Goal: Find specific page/section: Find specific page/section

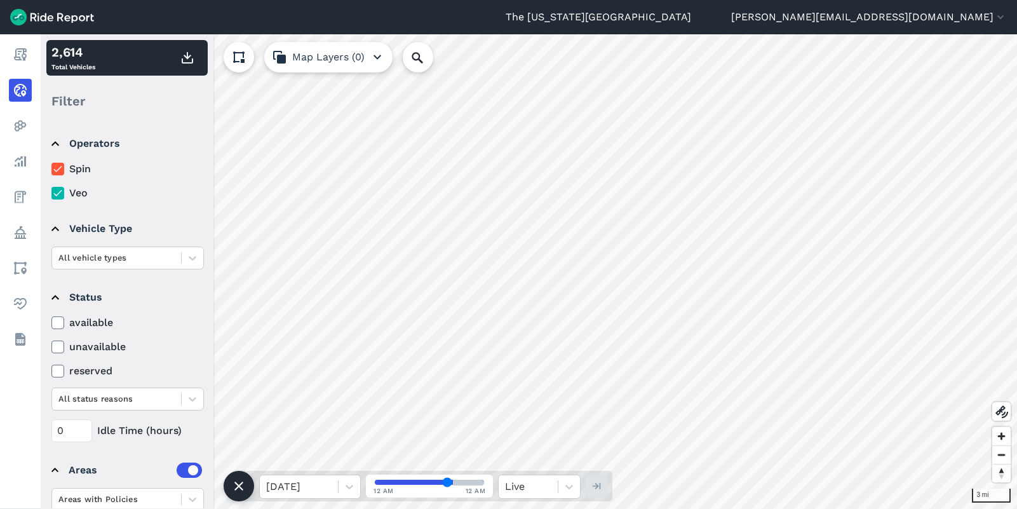
click at [238, 488] on icon at bounding box center [238, 485] width 15 height 15
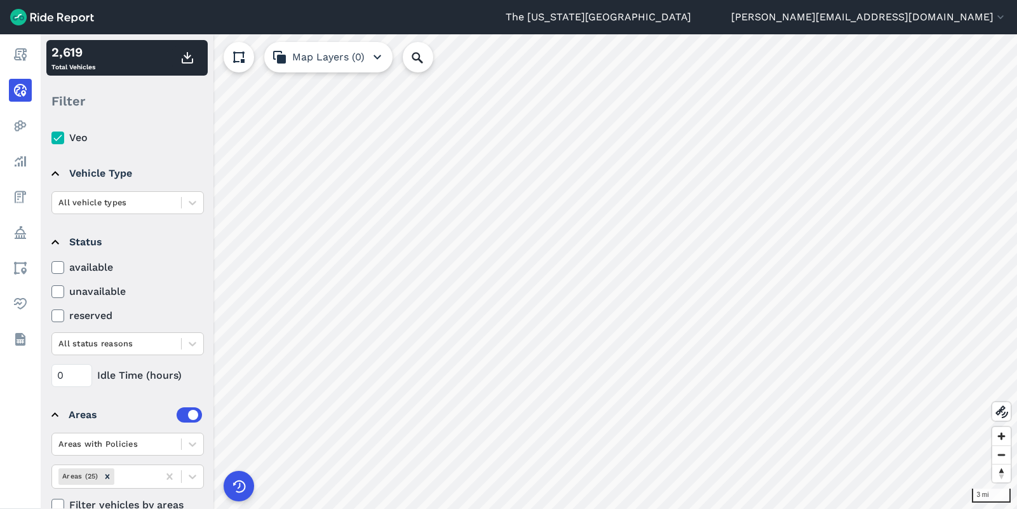
scroll to position [80, 0]
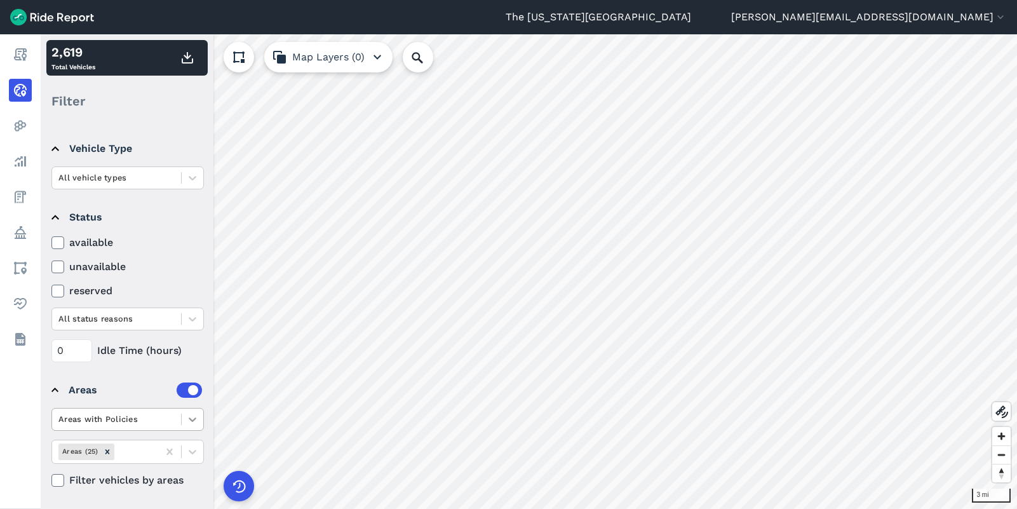
click at [188, 423] on icon at bounding box center [192, 419] width 13 height 13
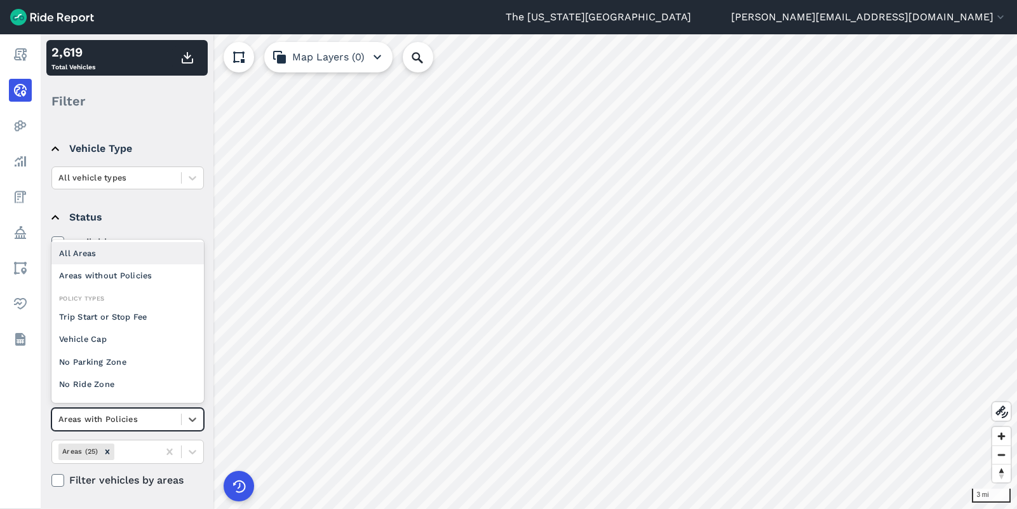
click at [120, 251] on div "All Areas" at bounding box center [127, 253] width 152 height 22
click at [187, 419] on icon at bounding box center [192, 419] width 13 height 13
click at [146, 253] on div "Areas with Policies" at bounding box center [127, 253] width 152 height 22
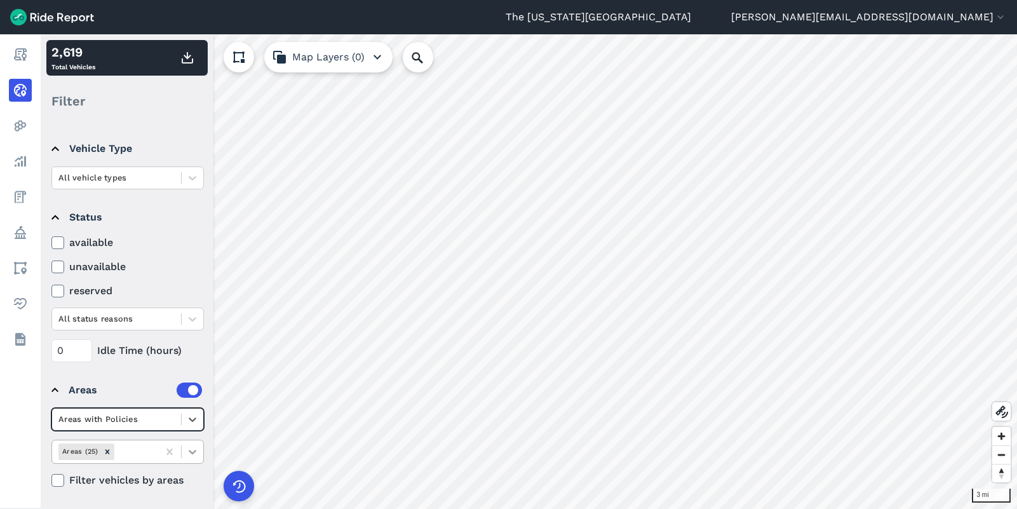
click at [196, 448] on icon at bounding box center [192, 451] width 13 height 13
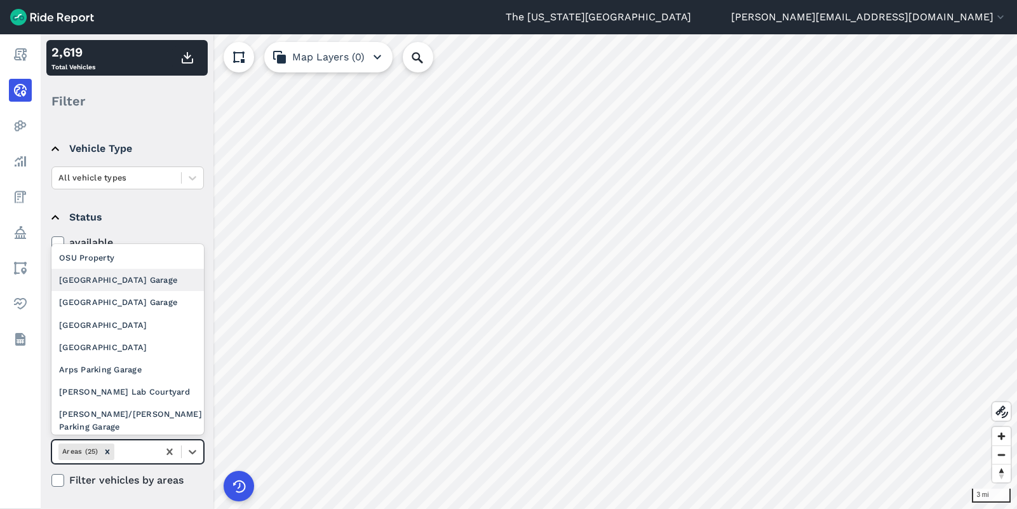
click at [149, 276] on div "[GEOGRAPHIC_DATA] Garage" at bounding box center [127, 280] width 152 height 22
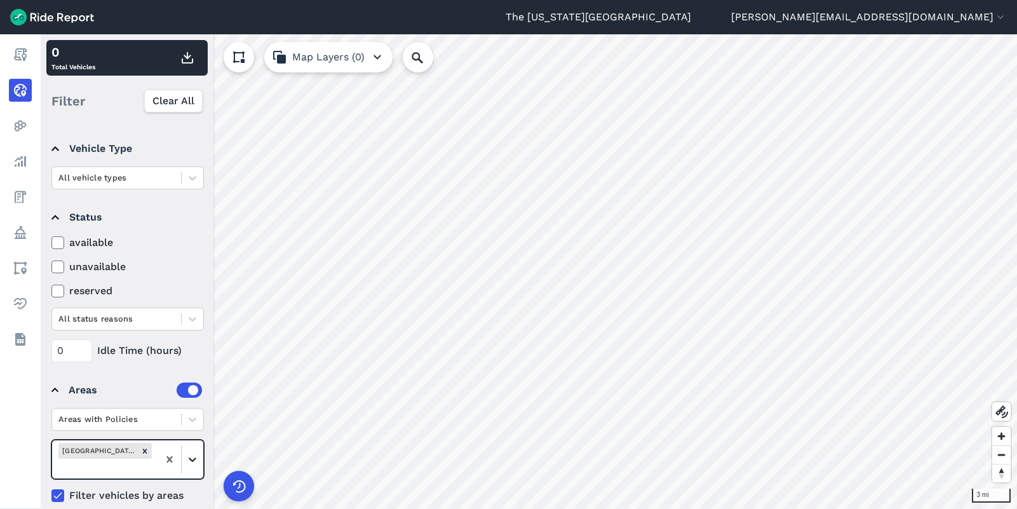
click at [188, 459] on icon at bounding box center [192, 459] width 13 height 13
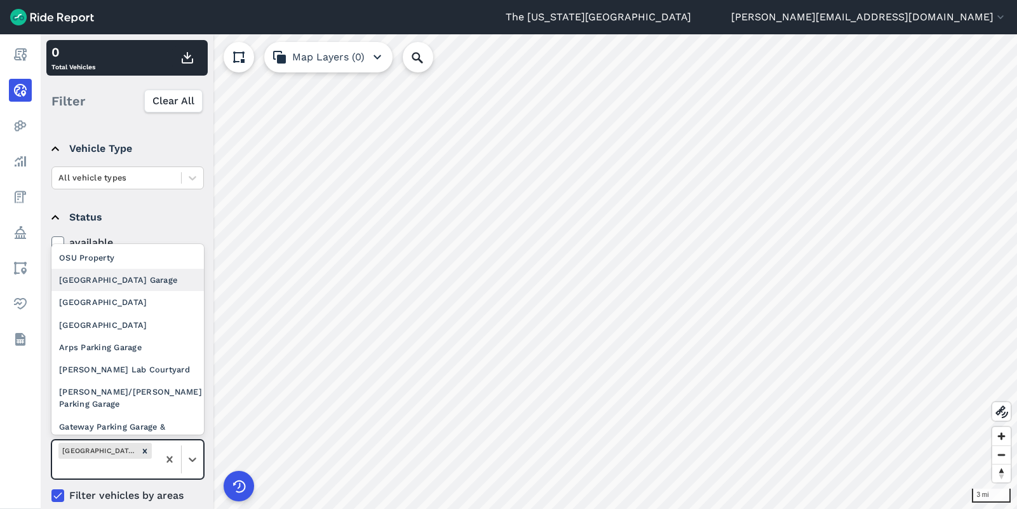
click at [152, 283] on div "[GEOGRAPHIC_DATA] Garage" at bounding box center [127, 280] width 152 height 22
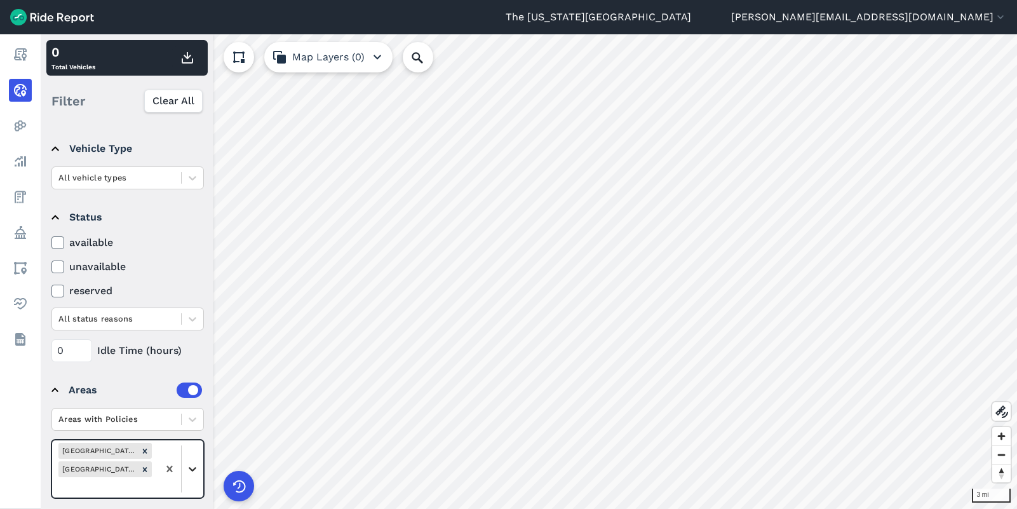
click at [198, 475] on div at bounding box center [193, 469] width 22 height 22
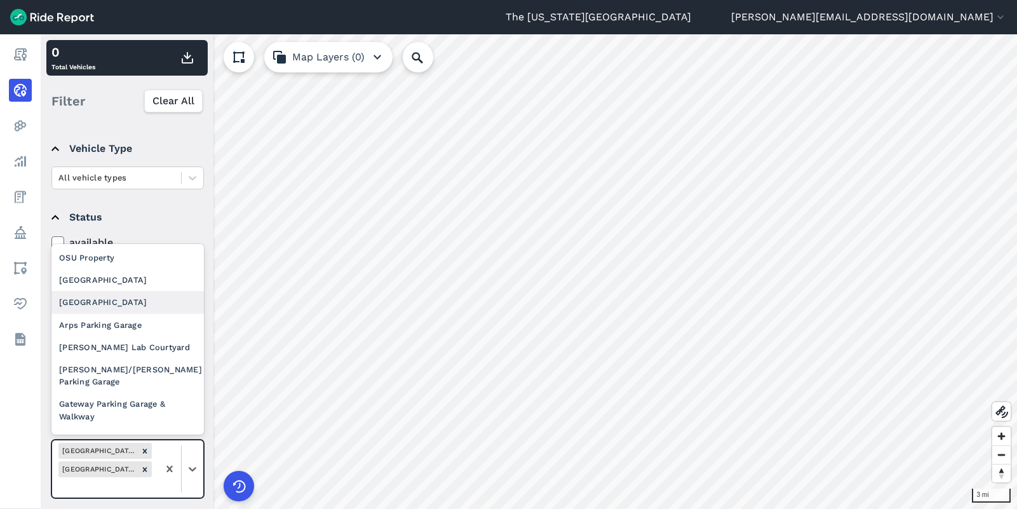
click at [159, 292] on div "[GEOGRAPHIC_DATA]" at bounding box center [127, 302] width 152 height 22
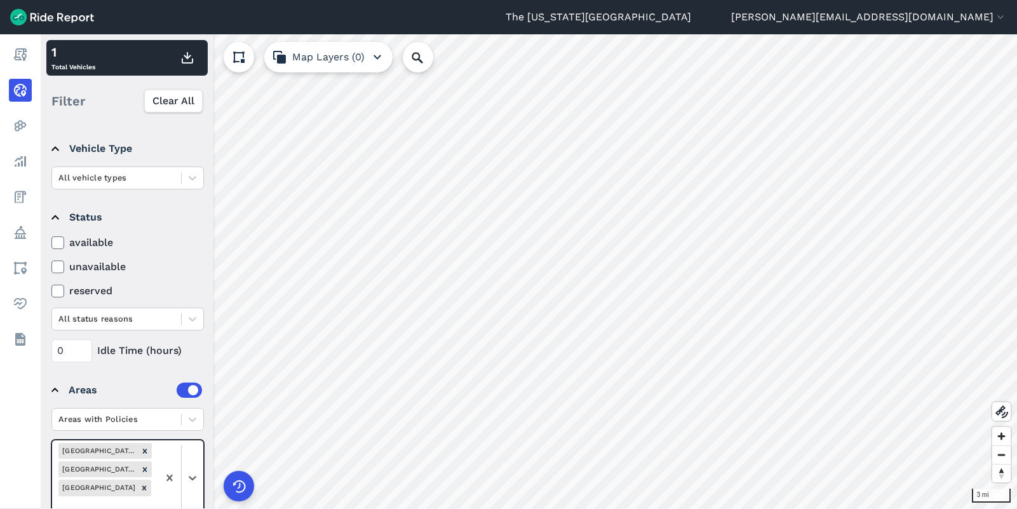
click at [193, 464] on div at bounding box center [180, 478] width 45 height 76
click at [998, 406] on icon at bounding box center [1001, 411] width 15 height 15
click at [998, 406] on use at bounding box center [1001, 411] width 13 height 13
click at [193, 464] on div at bounding box center [180, 478] width 45 height 76
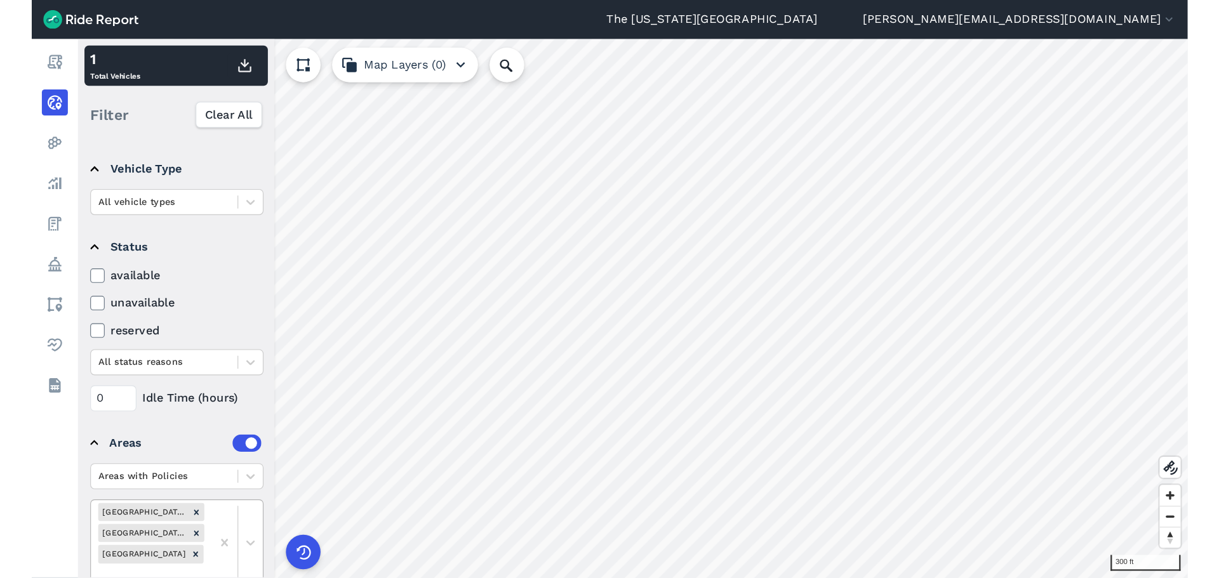
scroll to position [84, 0]
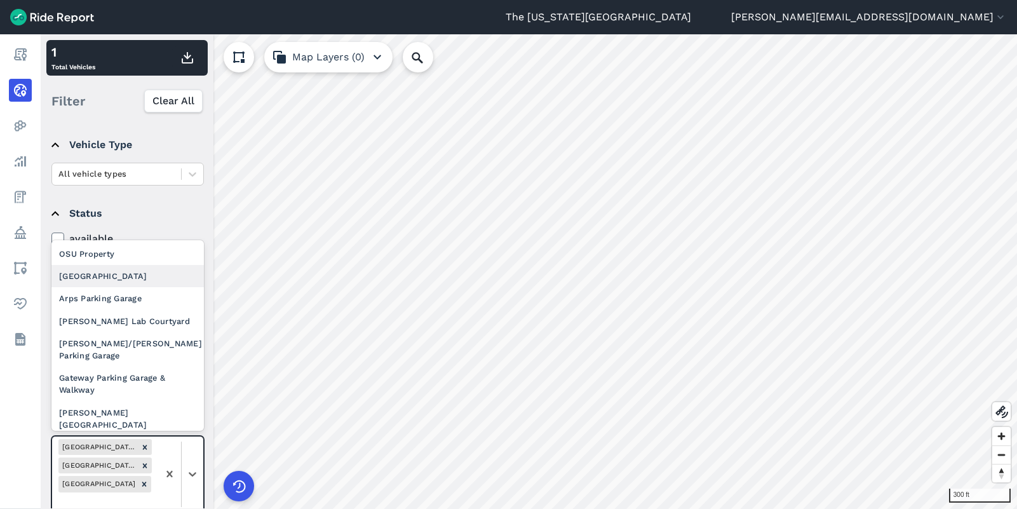
click at [140, 266] on div "[GEOGRAPHIC_DATA]" at bounding box center [127, 276] width 152 height 22
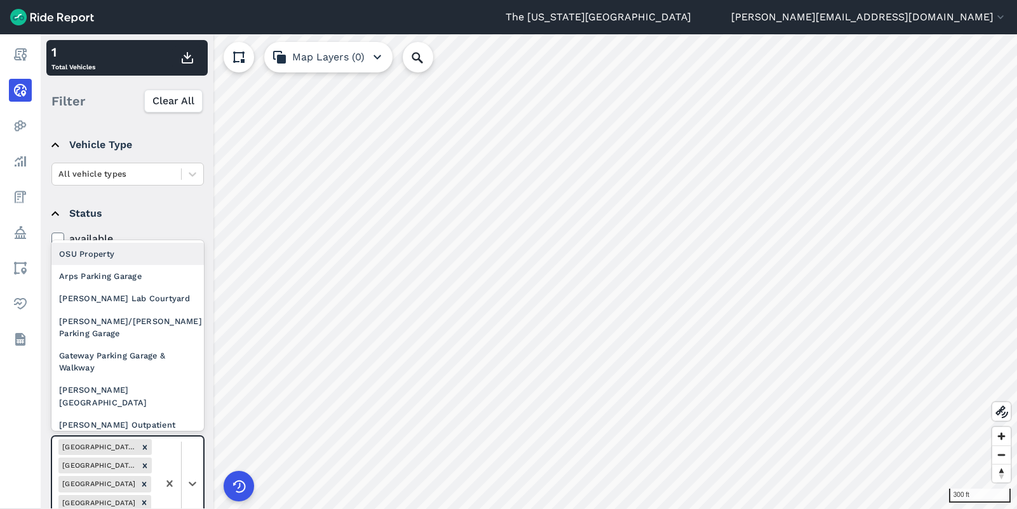
click at [195, 469] on div at bounding box center [180, 483] width 45 height 94
click at [144, 277] on div "Arps Parking Garage" at bounding box center [127, 276] width 152 height 22
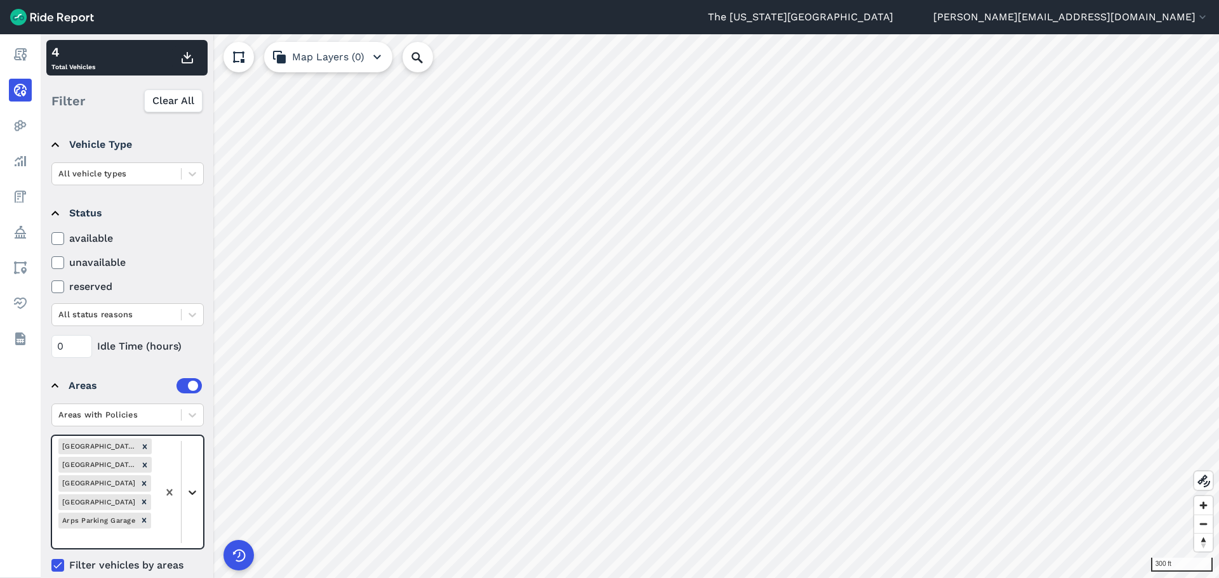
click at [195, 488] on icon at bounding box center [192, 492] width 13 height 13
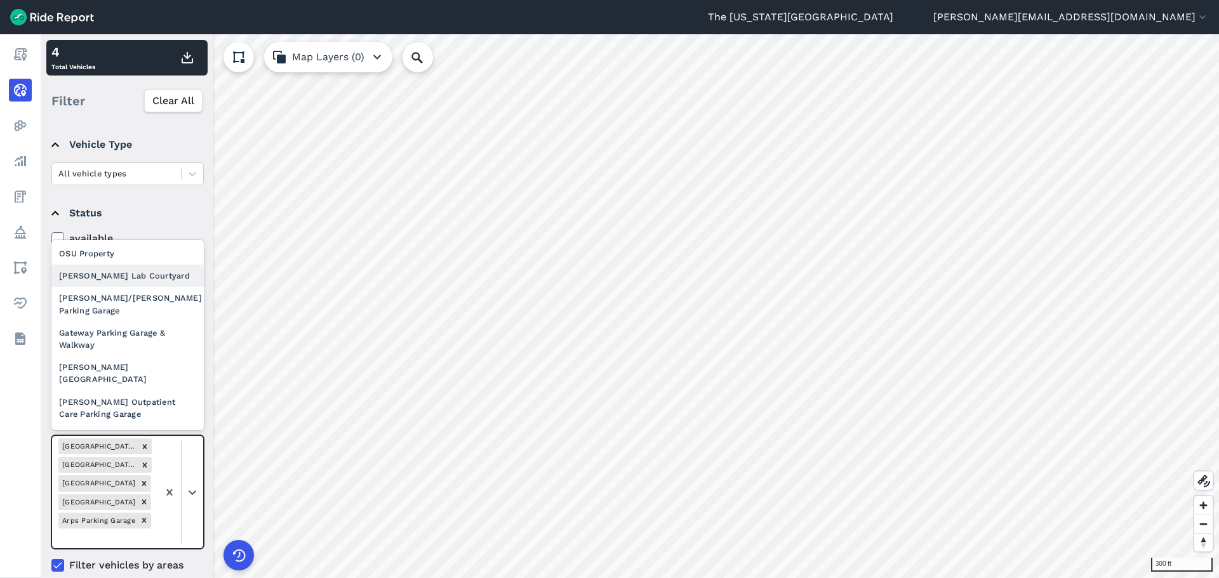
click at [154, 274] on div "[PERSON_NAME] Lab Courtyard" at bounding box center [127, 276] width 152 height 22
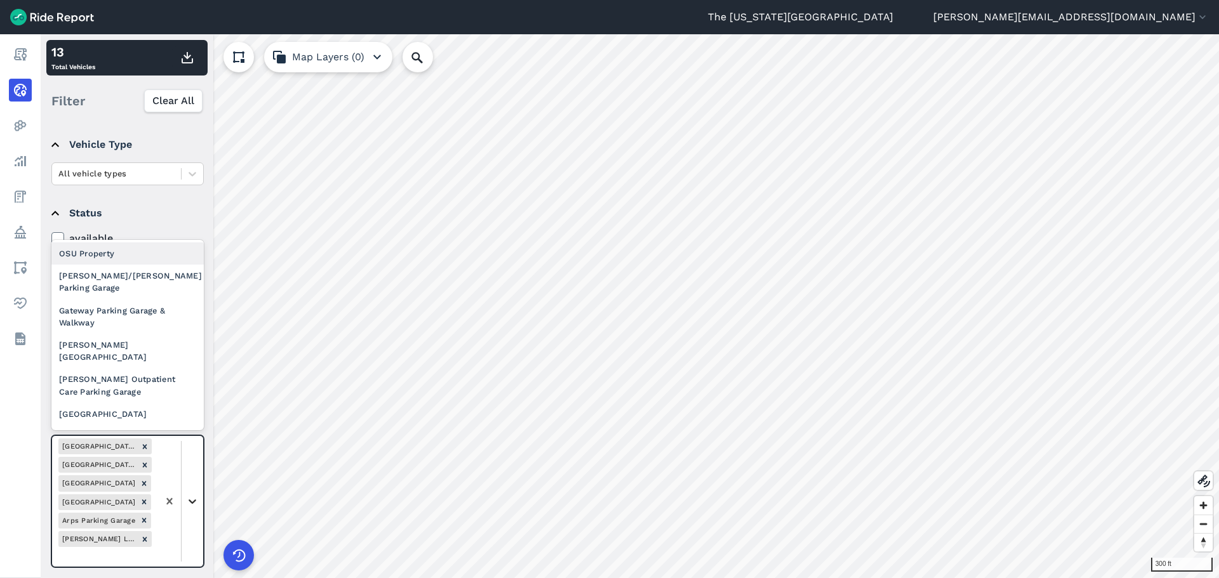
click at [194, 504] on icon at bounding box center [192, 501] width 13 height 13
click at [193, 504] on icon at bounding box center [192, 501] width 13 height 13
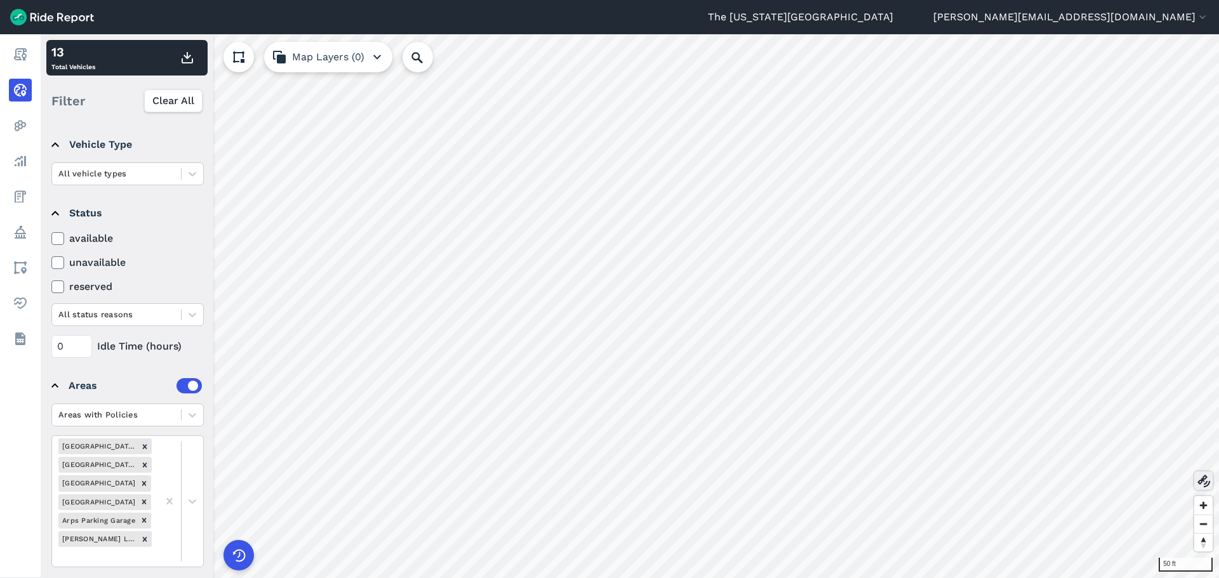
click at [1016, 484] on icon at bounding box center [1203, 481] width 15 height 15
click at [192, 499] on icon at bounding box center [192, 501] width 13 height 13
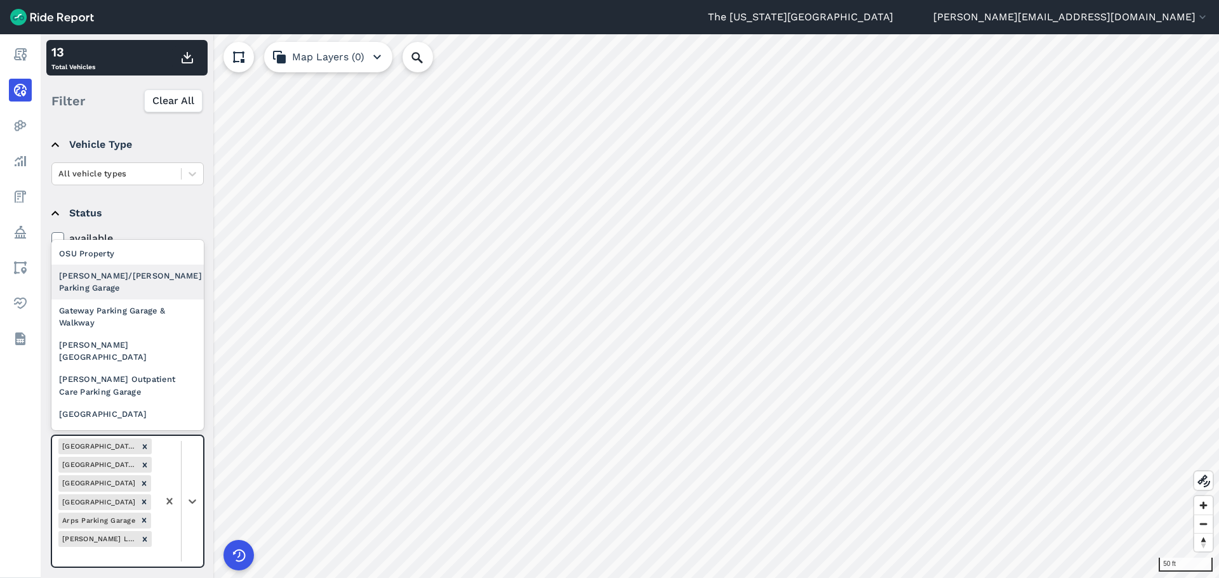
click at [154, 282] on div "[PERSON_NAME]/[PERSON_NAME] Parking Garage" at bounding box center [127, 282] width 152 height 34
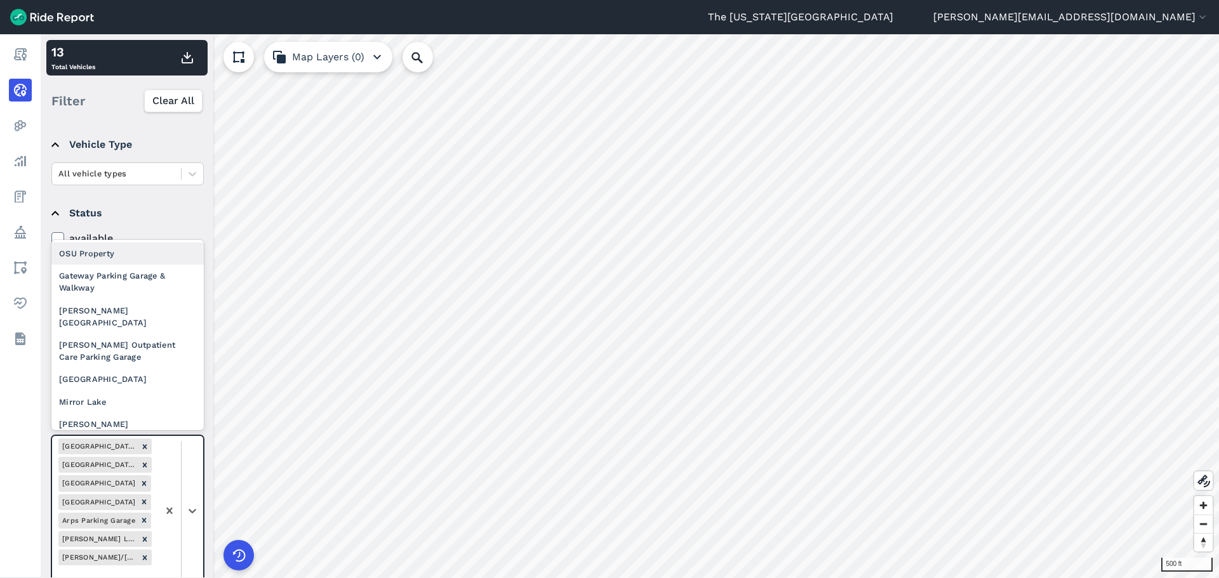
scroll to position [88, 0]
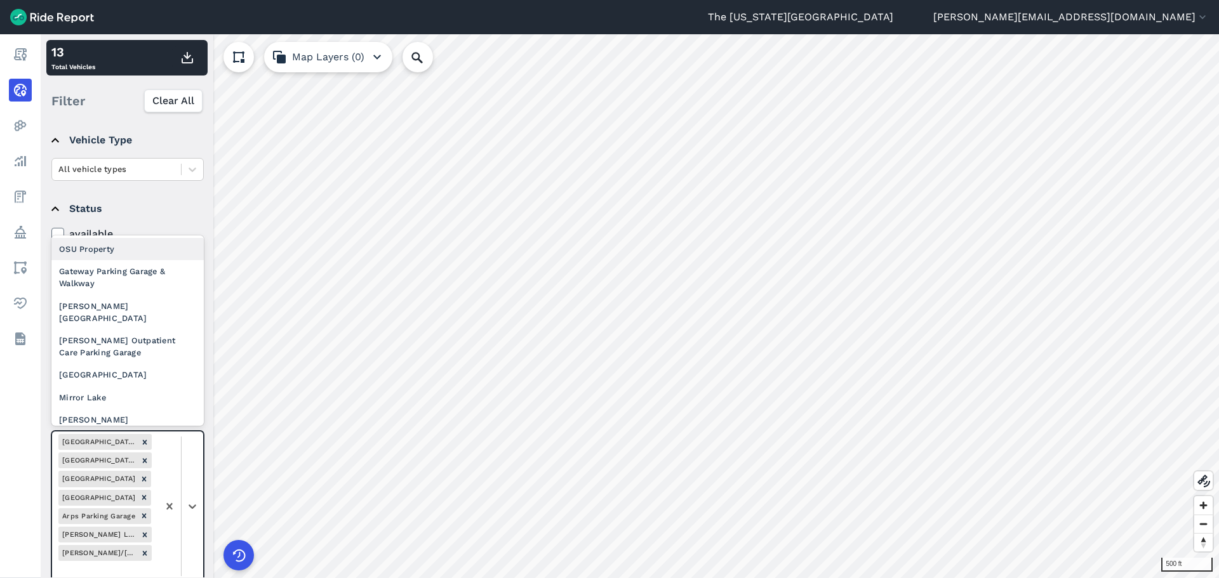
click at [194, 491] on div at bounding box center [180, 507] width 45 height 150
click at [140, 279] on div "Gateway Parking Garage & Walkway" at bounding box center [127, 277] width 152 height 34
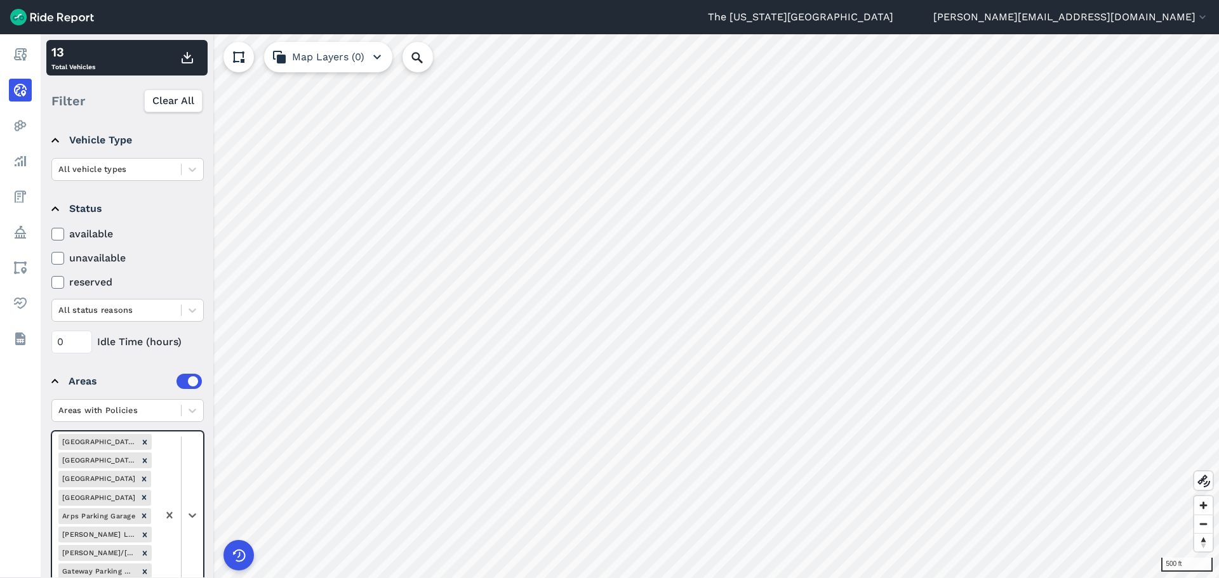
click at [194, 484] on div at bounding box center [180, 516] width 45 height 168
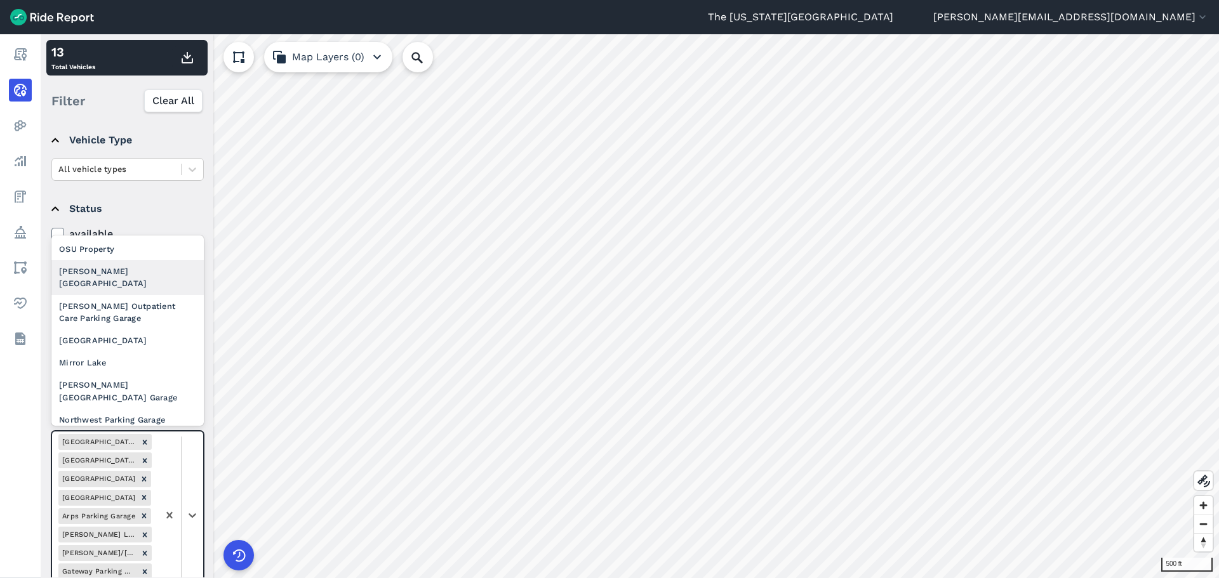
click at [143, 267] on div "[PERSON_NAME][GEOGRAPHIC_DATA]" at bounding box center [127, 277] width 152 height 34
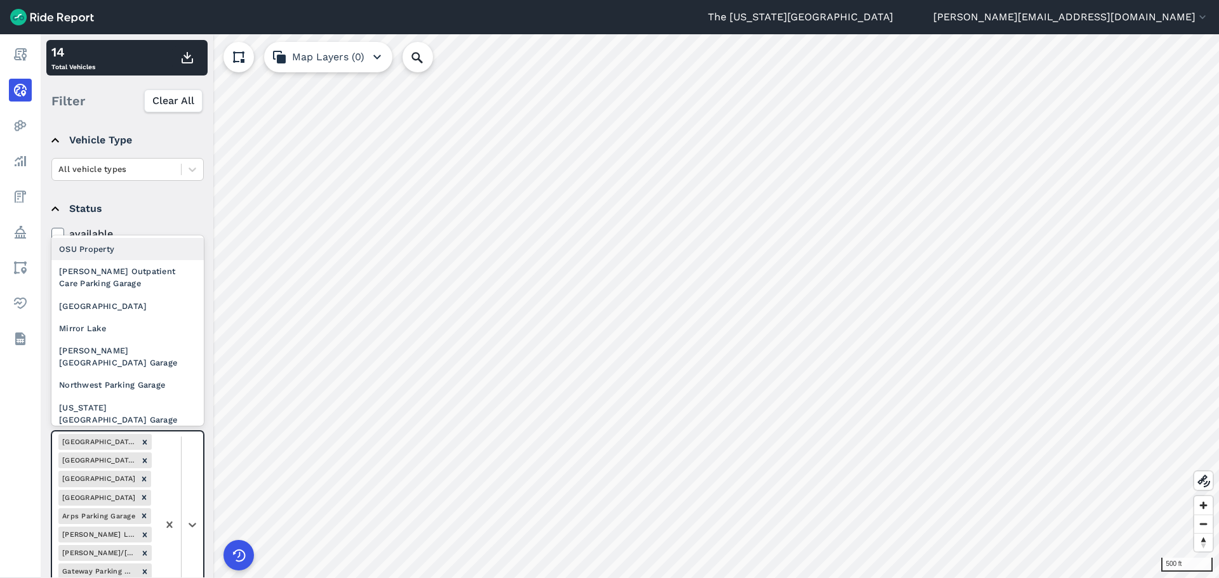
click at [189, 505] on div at bounding box center [180, 525] width 45 height 187
click at [150, 271] on div "[PERSON_NAME] Outpatient Care Parking Garage" at bounding box center [127, 277] width 152 height 34
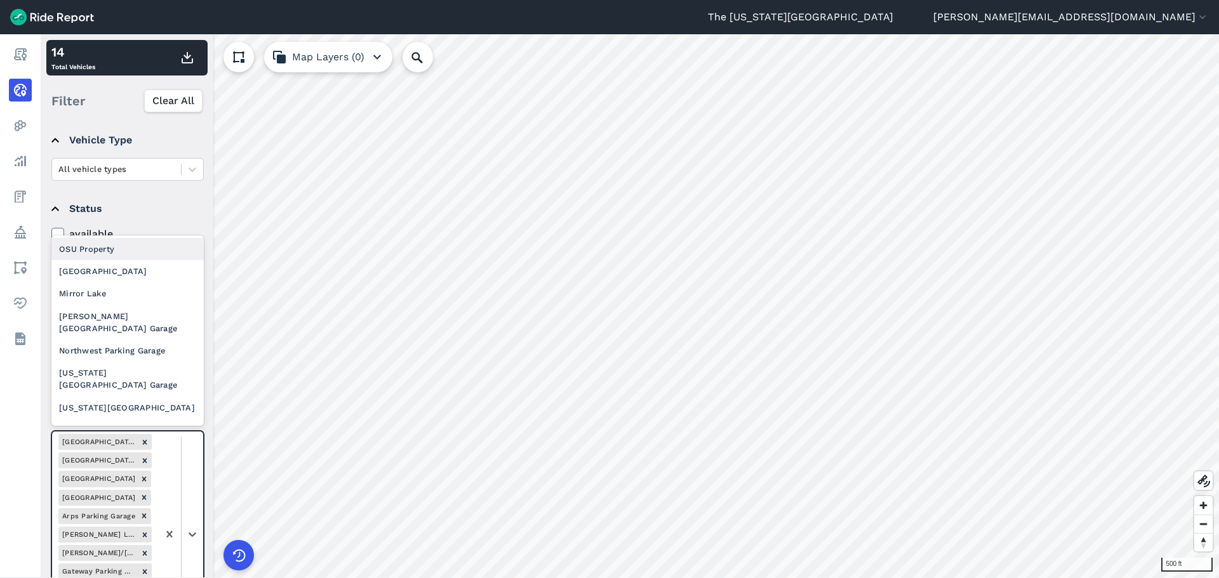
drag, startPoint x: 195, startPoint y: 467, endPoint x: 177, endPoint y: 425, distance: 45.5
click at [195, 465] on div at bounding box center [180, 534] width 45 height 205
click at [137, 274] on div "[GEOGRAPHIC_DATA]" at bounding box center [127, 271] width 152 height 22
click at [189, 484] on div at bounding box center [180, 544] width 45 height 224
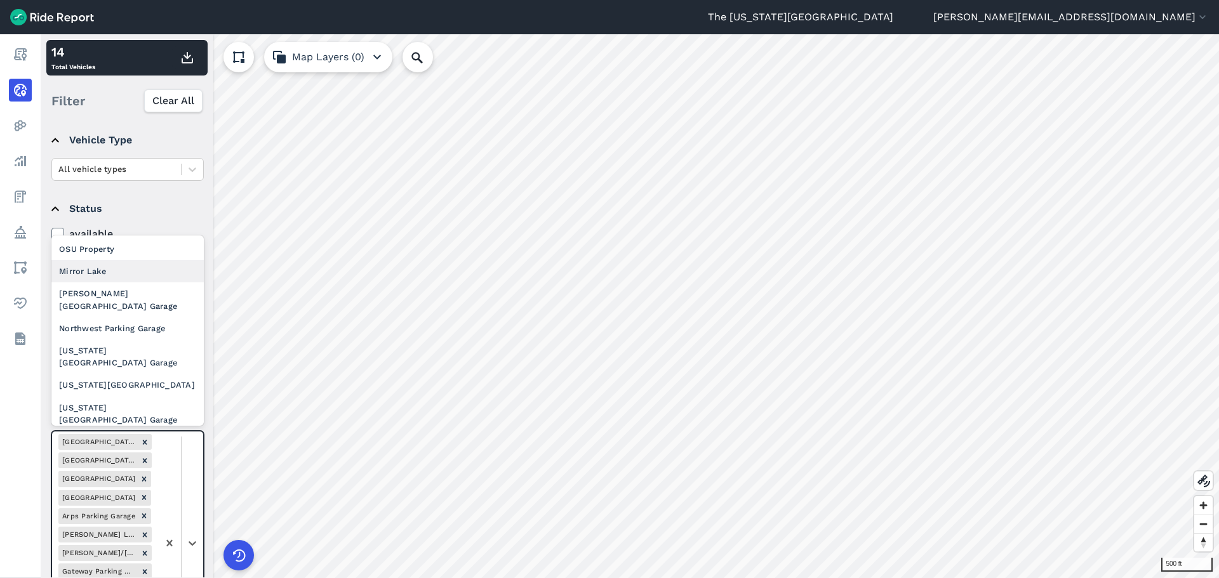
click at [143, 272] on div "Mirror Lake" at bounding box center [127, 271] width 152 height 22
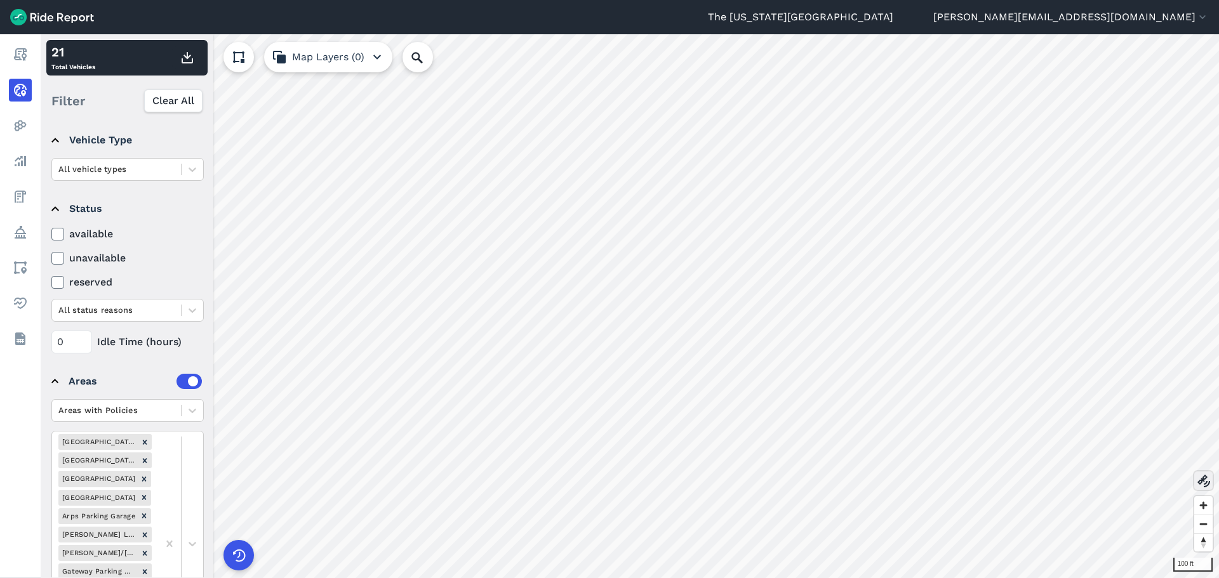
click at [1016, 486] on icon at bounding box center [1203, 481] width 15 height 15
click at [1016, 483] on icon at bounding box center [1203, 481] width 15 height 15
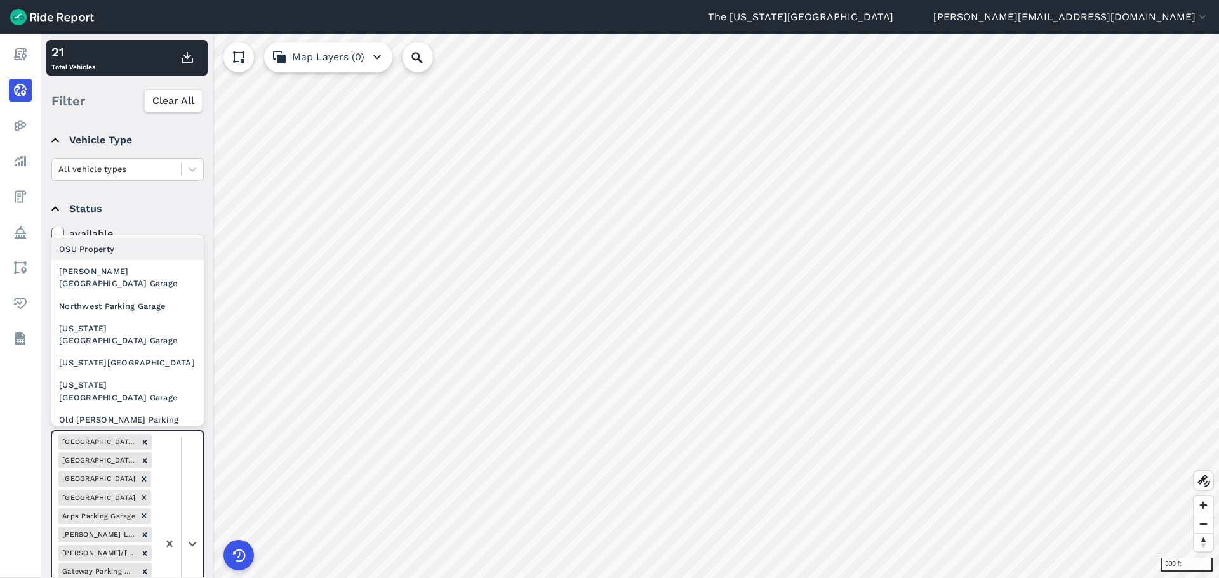
scroll to position [212, 0]
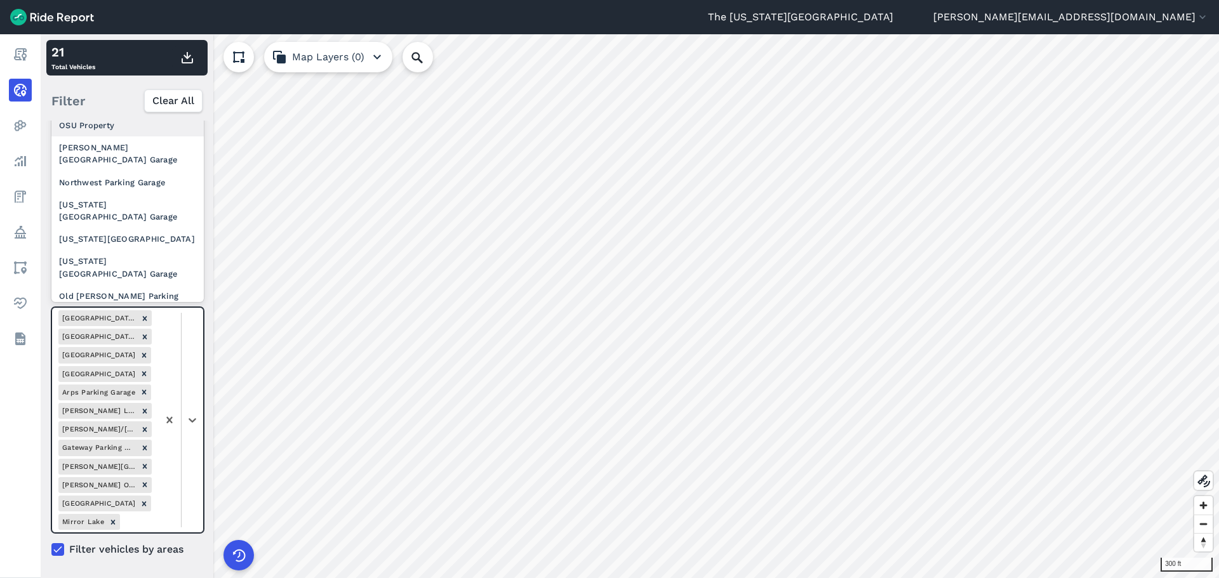
click at [193, 495] on div at bounding box center [180, 420] width 45 height 225
click at [121, 147] on div "[PERSON_NAME][GEOGRAPHIC_DATA] Garage" at bounding box center [127, 154] width 152 height 34
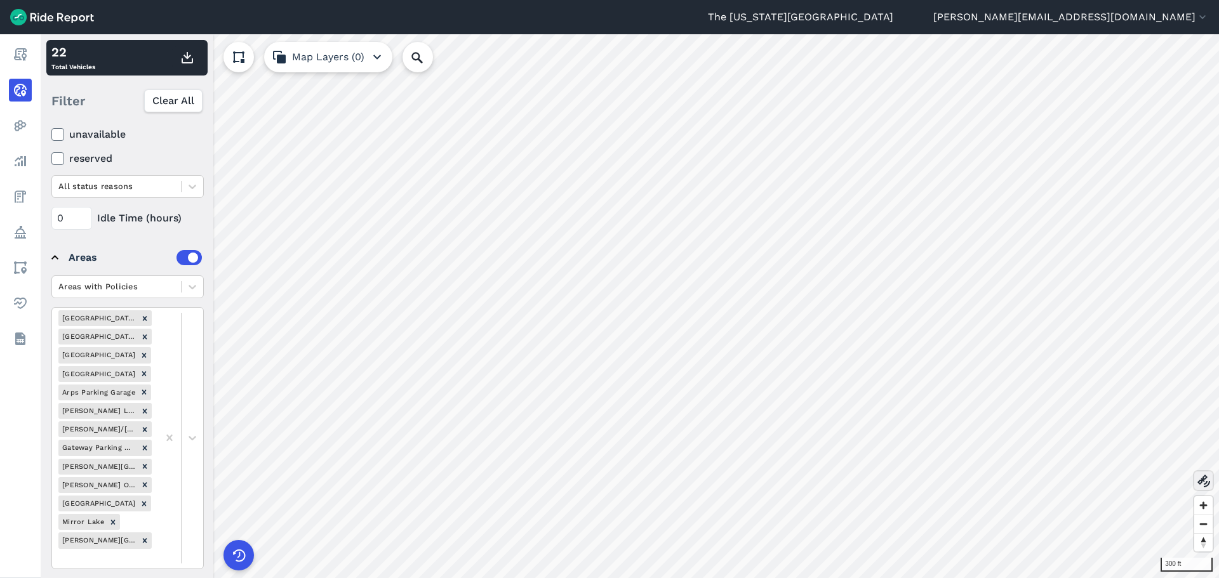
click at [1016, 484] on icon at bounding box center [1203, 481] width 15 height 15
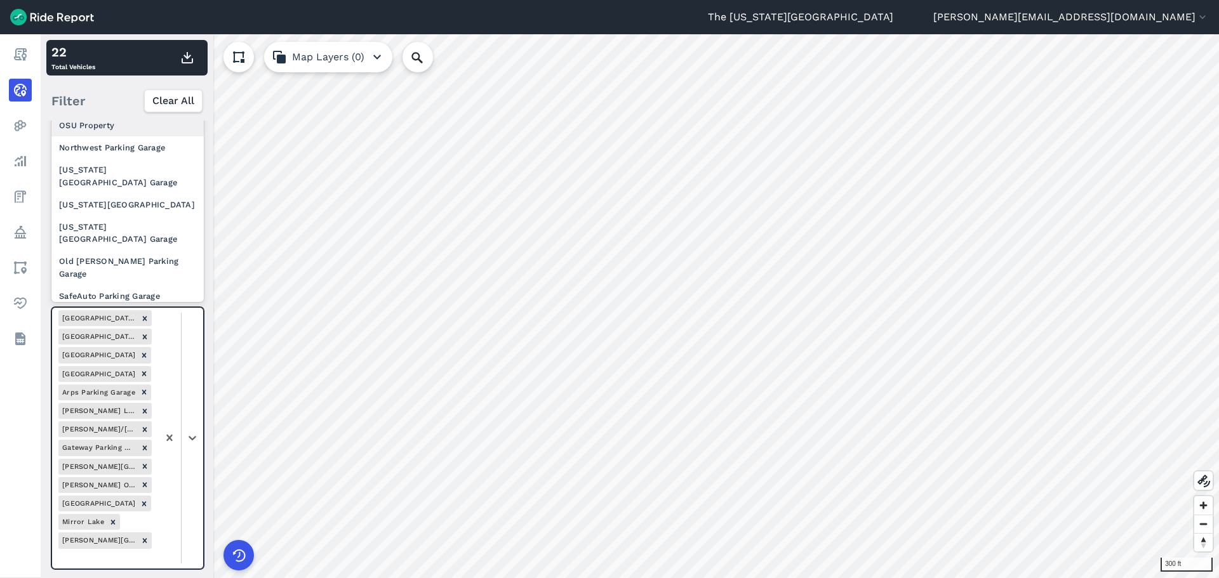
click at [189, 394] on div at bounding box center [180, 438] width 45 height 261
click at [154, 145] on div "Northwest Parking Garage" at bounding box center [127, 148] width 152 height 22
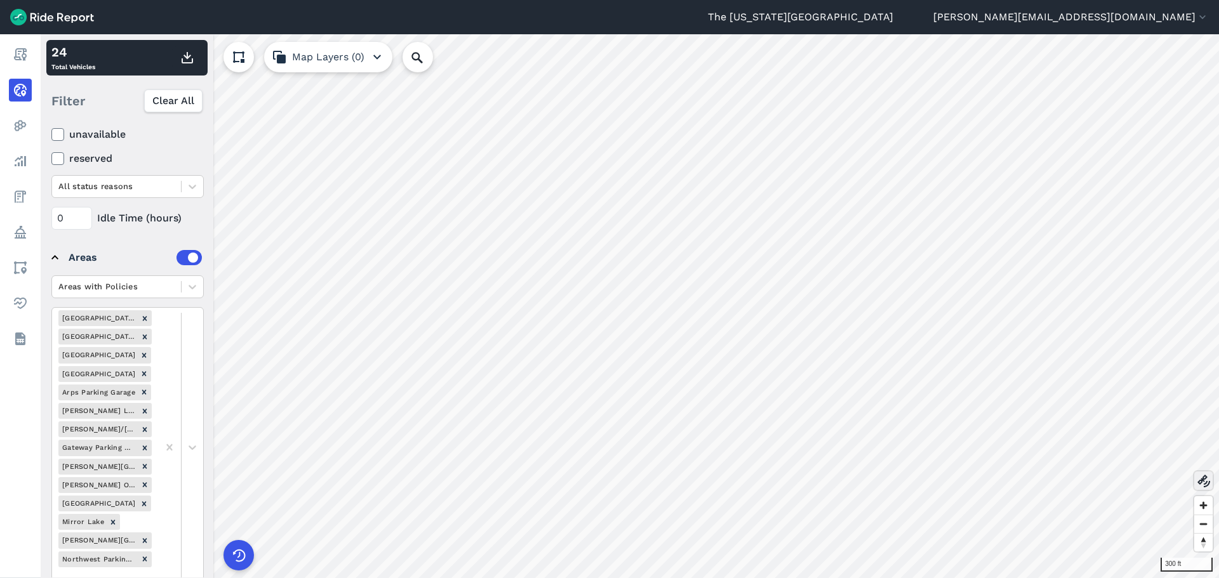
click at [1016, 478] on icon at bounding box center [1203, 481] width 15 height 15
click at [199, 432] on div at bounding box center [180, 447] width 45 height 279
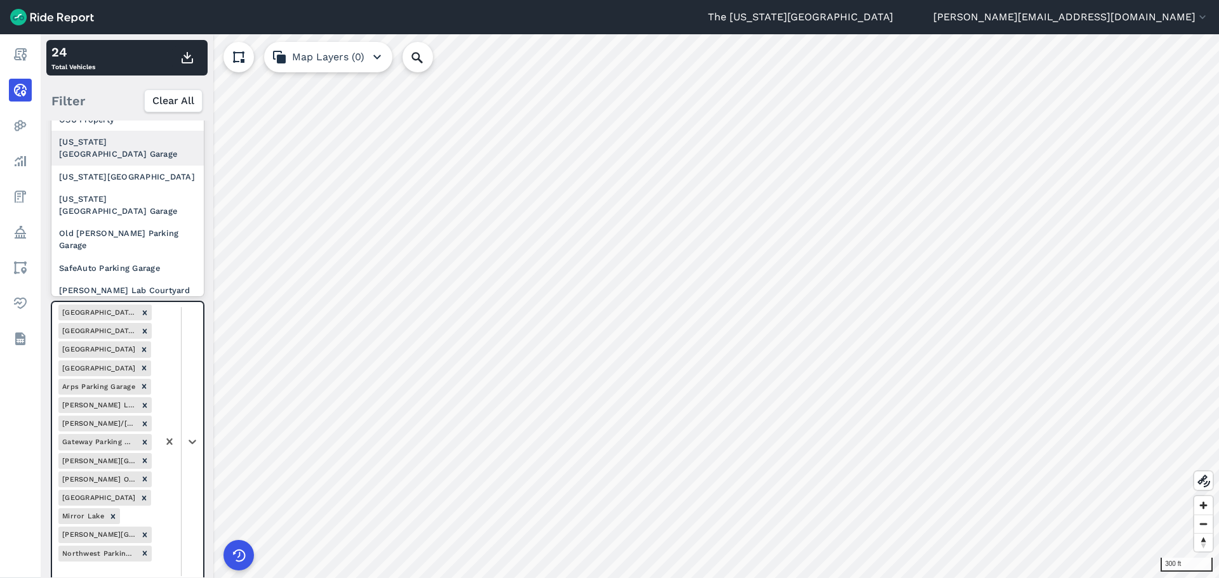
click at [147, 145] on div "[US_STATE] [GEOGRAPHIC_DATA] Garage" at bounding box center [127, 148] width 152 height 34
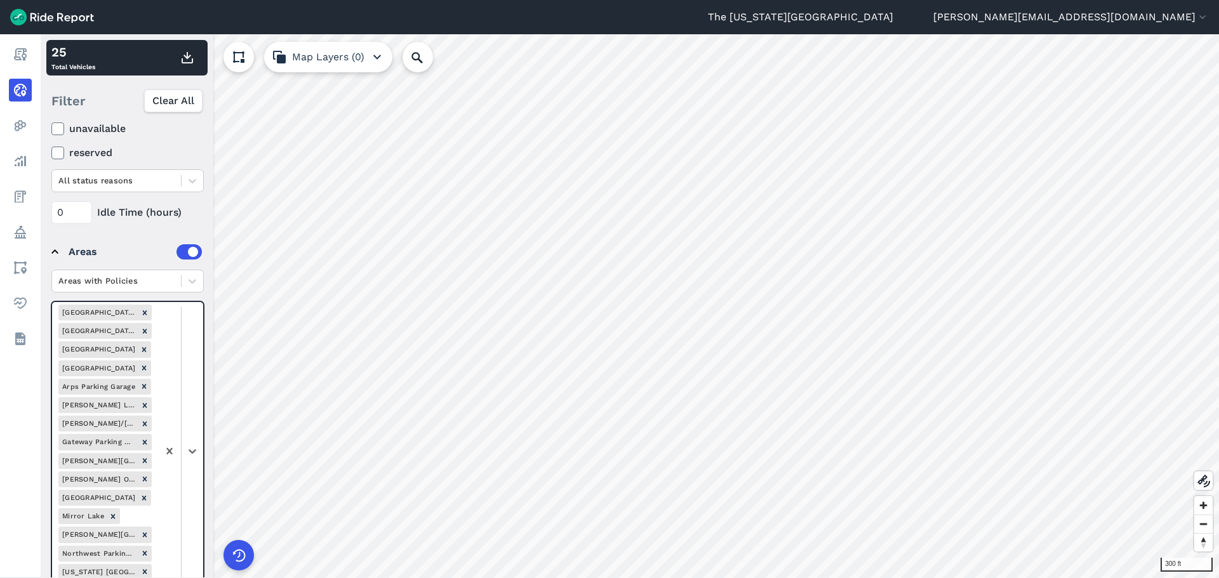
click at [189, 394] on div at bounding box center [180, 451] width 45 height 298
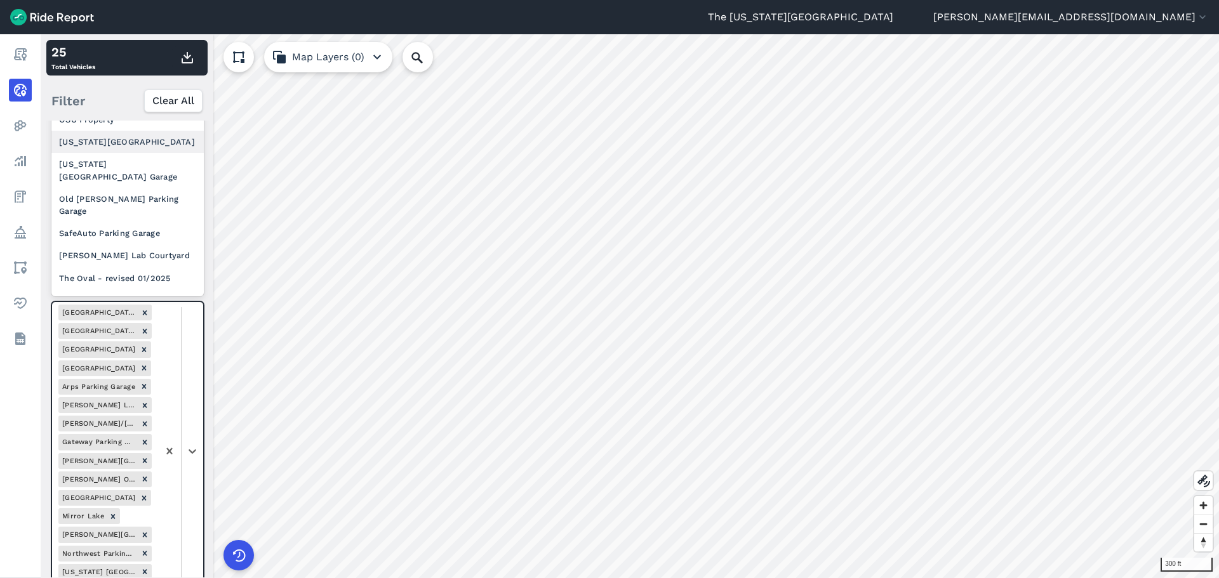
click at [150, 147] on div "[US_STATE][GEOGRAPHIC_DATA]" at bounding box center [127, 142] width 152 height 22
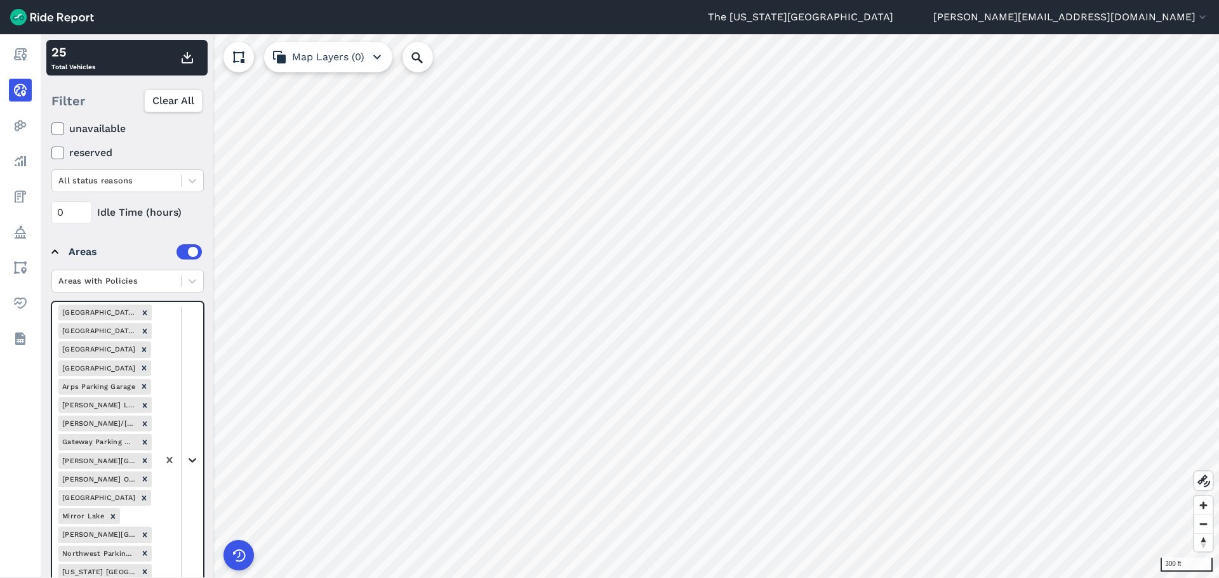
click at [196, 450] on div at bounding box center [193, 461] width 22 height 22
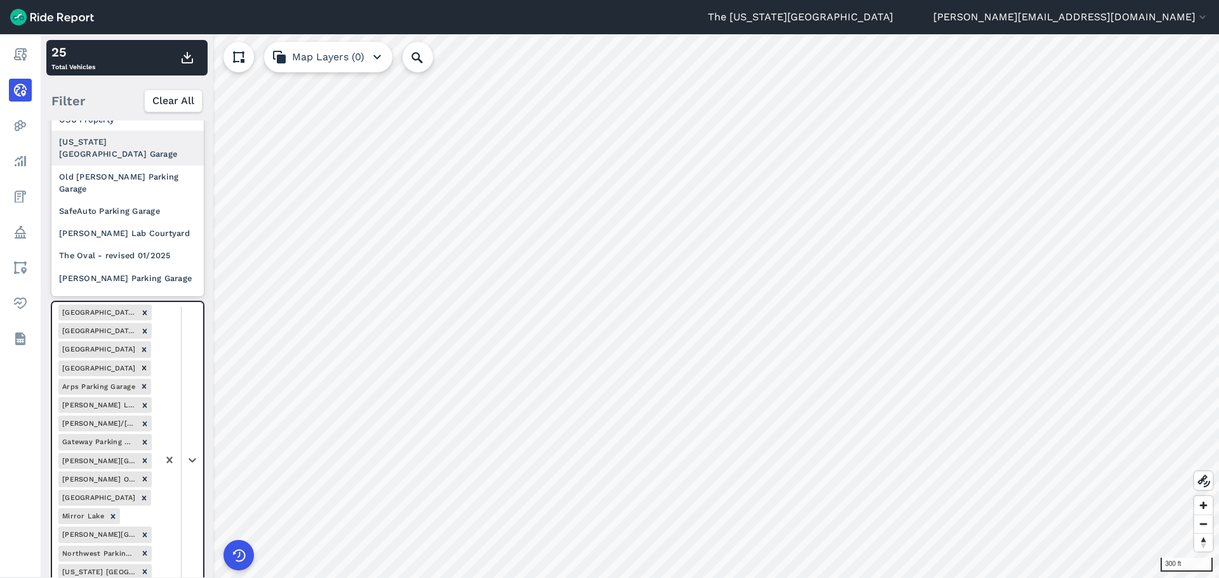
click at [141, 149] on div "[US_STATE] [GEOGRAPHIC_DATA] Garage" at bounding box center [127, 148] width 152 height 34
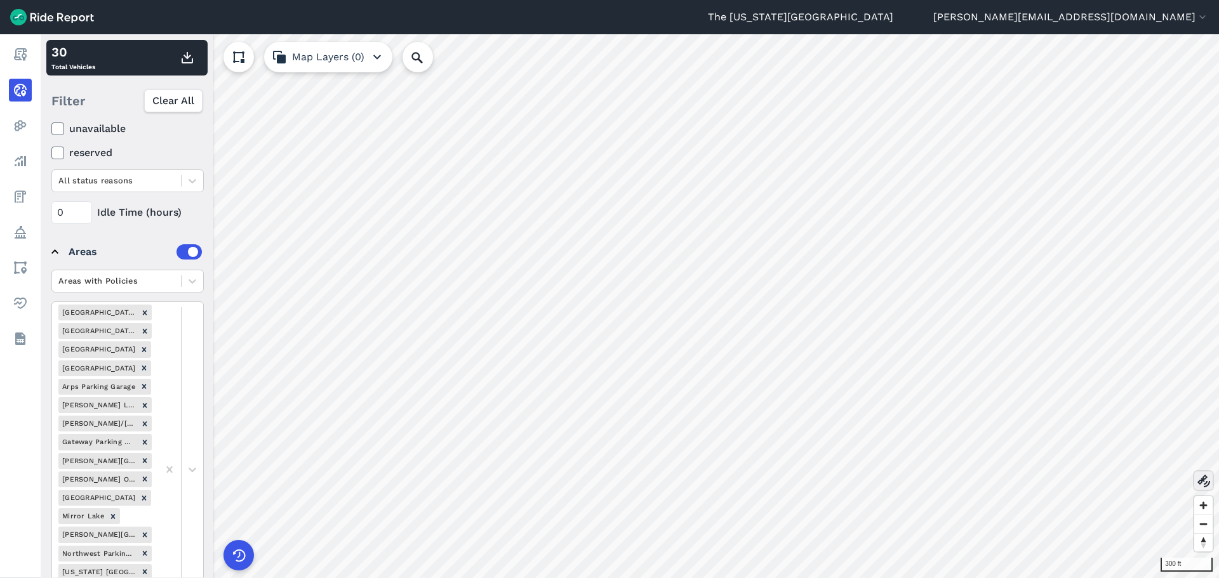
click at [1016, 488] on icon at bounding box center [1203, 481] width 15 height 15
click at [1016, 479] on use at bounding box center [1204, 481] width 13 height 13
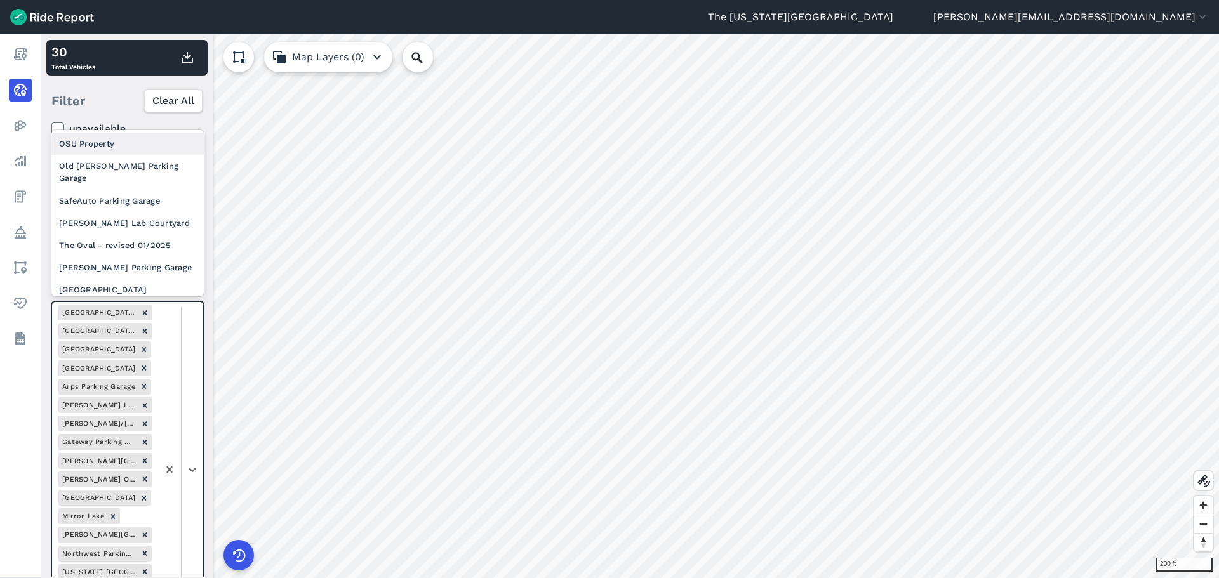
scroll to position [323, 0]
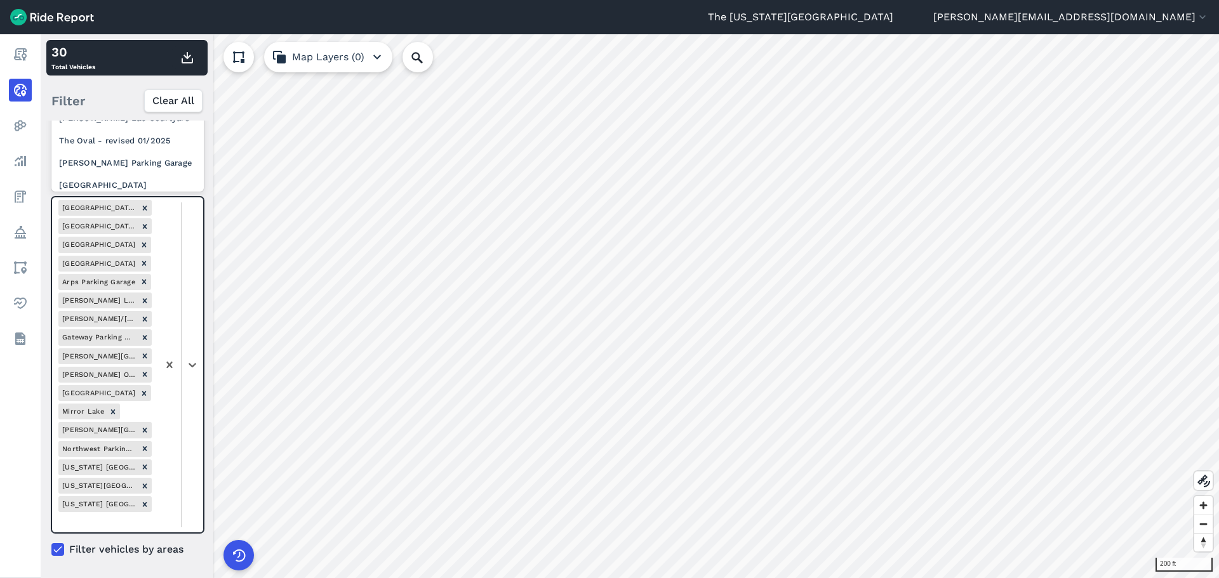
click at [199, 378] on div at bounding box center [180, 364] width 45 height 335
click at [155, 137] on div "The Oval - revised 01/2025" at bounding box center [127, 141] width 152 height 22
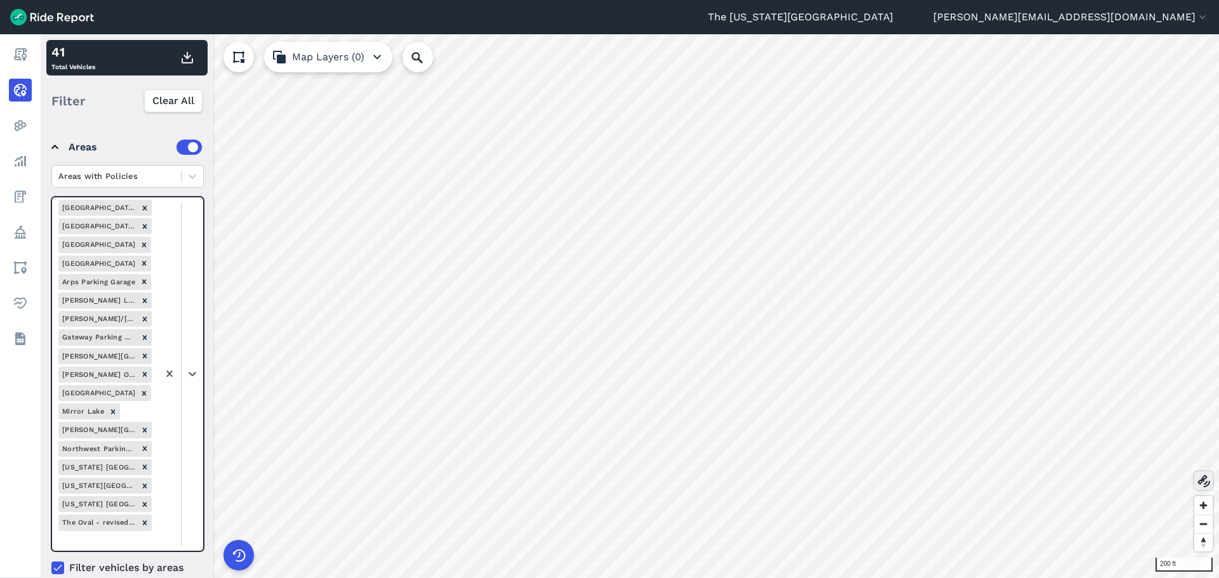
click at [1016, 484] on icon at bounding box center [1203, 481] width 15 height 15
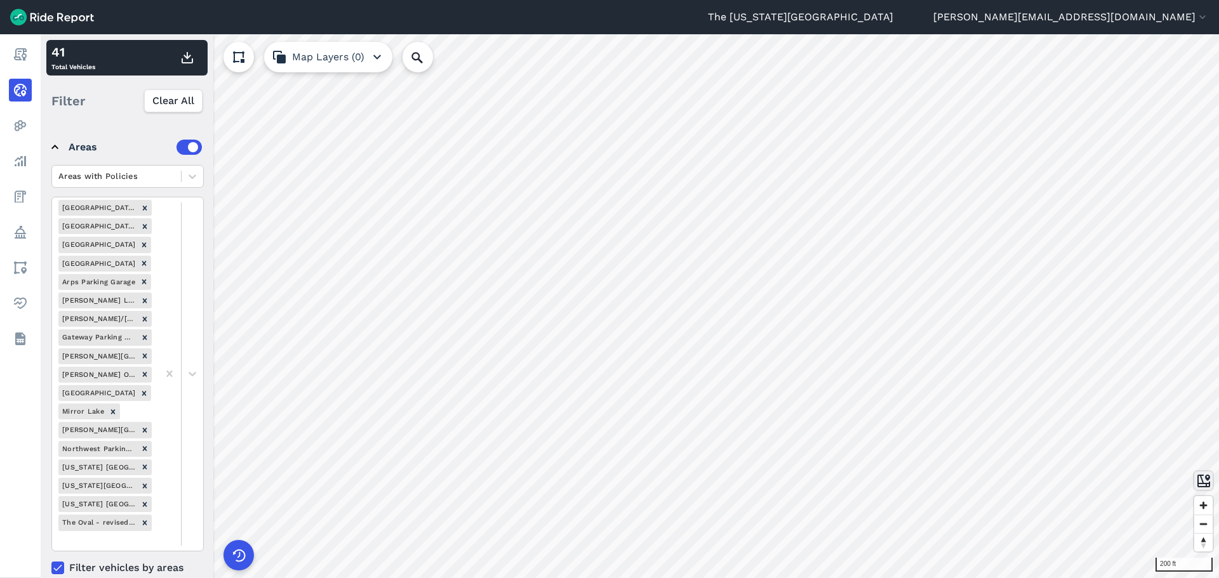
click at [1016, 484] on icon at bounding box center [1203, 481] width 15 height 15
click at [189, 288] on div at bounding box center [180, 374] width 45 height 354
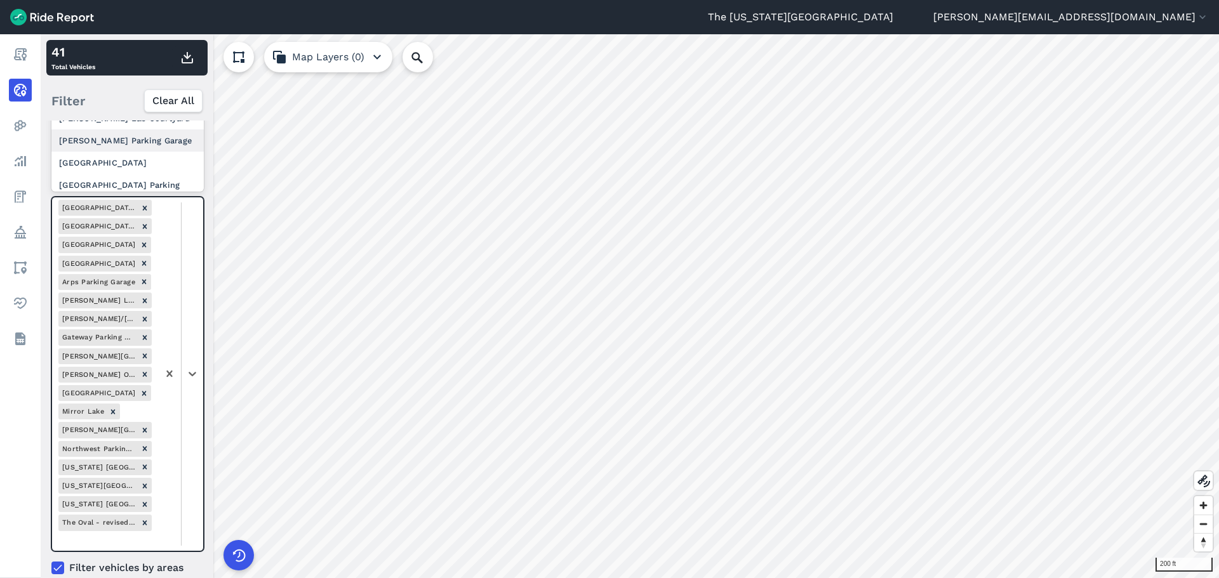
click at [141, 134] on div "[PERSON_NAME] Parking Garage" at bounding box center [127, 141] width 152 height 22
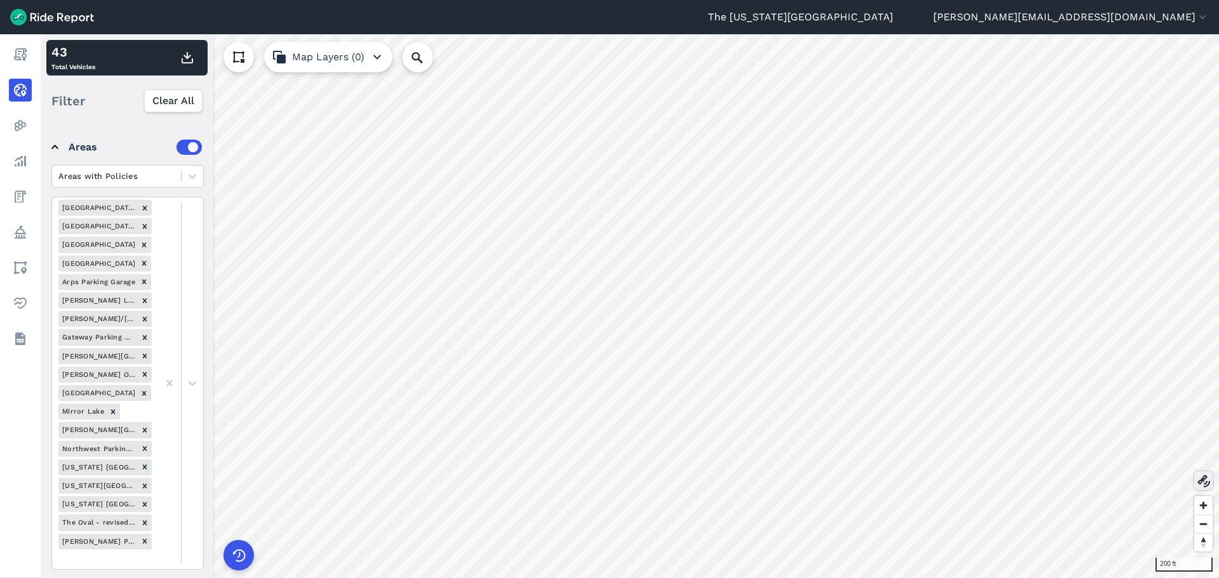
click at [1016, 483] on icon at bounding box center [1203, 481] width 15 height 15
click at [190, 357] on div at bounding box center [180, 383] width 45 height 372
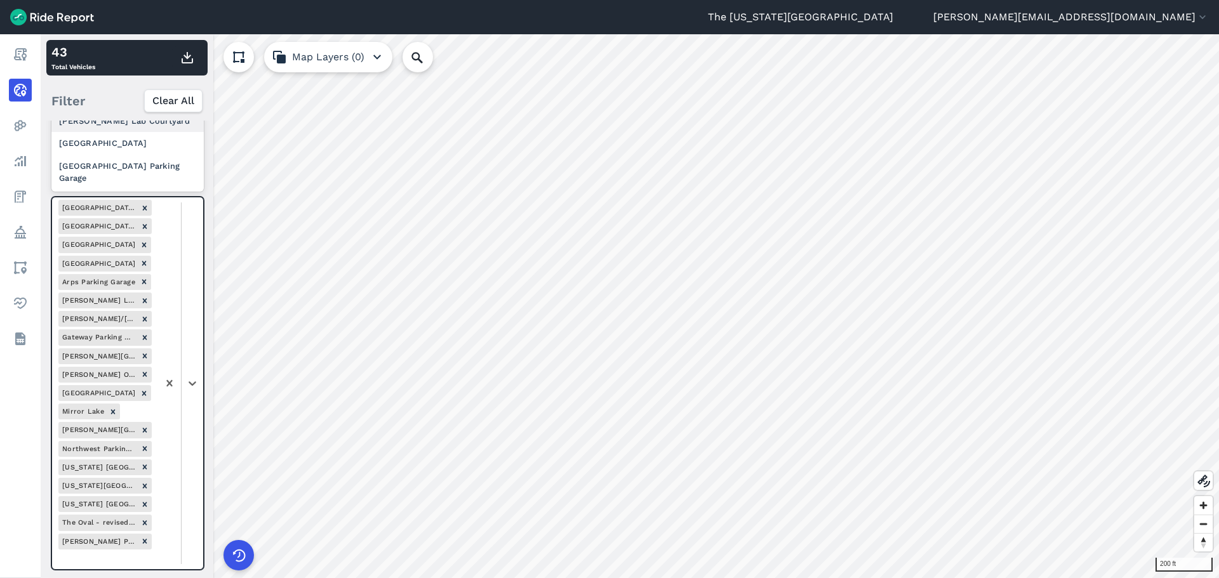
click at [163, 126] on div "[PERSON_NAME] Lab Courtyard" at bounding box center [127, 121] width 152 height 22
drag, startPoint x: 195, startPoint y: 370, endPoint x: 196, endPoint y: 338, distance: 31.8
click at [196, 370] on div at bounding box center [180, 392] width 45 height 391
click at [170, 126] on div "SafeAuto Parking Garage" at bounding box center [127, 121] width 152 height 22
drag, startPoint x: 196, startPoint y: 354, endPoint x: 187, endPoint y: 297, distance: 58.5
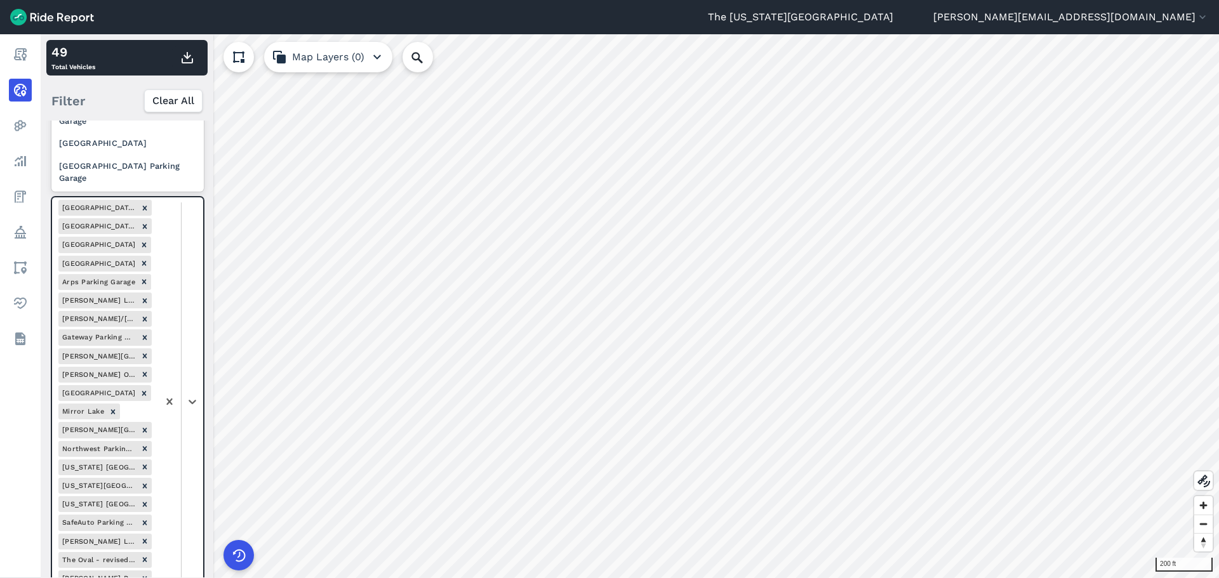
click at [196, 351] on div at bounding box center [180, 401] width 45 height 409
click at [156, 128] on div "Old [PERSON_NAME] Parking Garage" at bounding box center [127, 115] width 152 height 34
drag, startPoint x: 189, startPoint y: 319, endPoint x: 190, endPoint y: 303, distance: 16.5
click at [190, 313] on div at bounding box center [180, 411] width 45 height 428
click at [133, 144] on div "[GEOGRAPHIC_DATA]" at bounding box center [127, 143] width 152 height 22
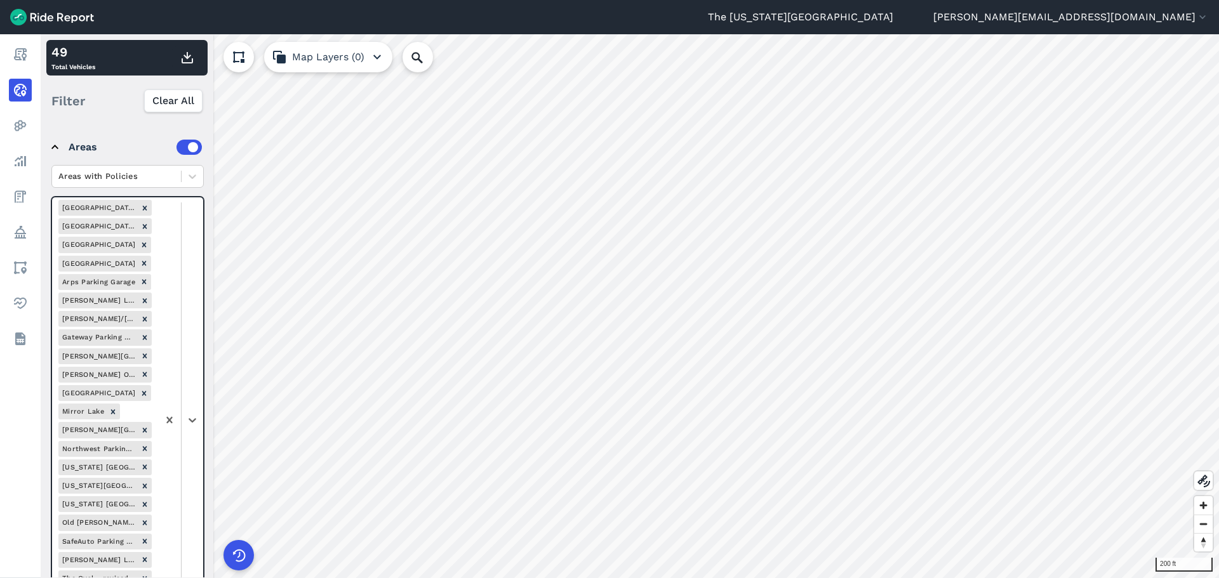
drag, startPoint x: 190, startPoint y: 308, endPoint x: 188, endPoint y: 272, distance: 36.3
click at [192, 305] on div at bounding box center [180, 420] width 45 height 446
click at [166, 173] on div "[GEOGRAPHIC_DATA] Parking Garage" at bounding box center [127, 172] width 152 height 34
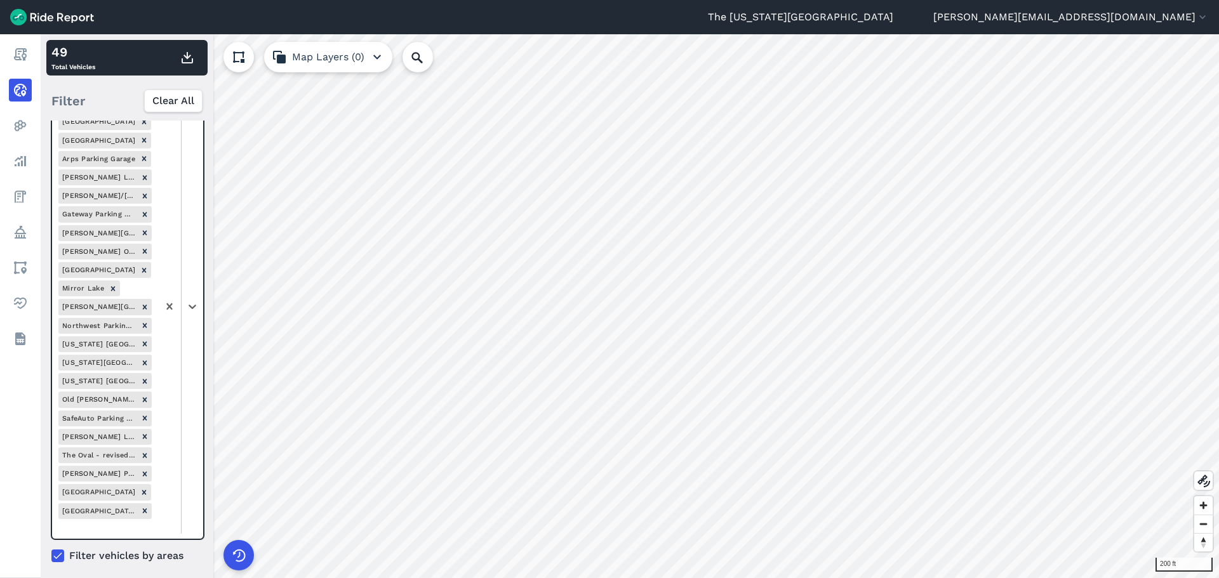
scroll to position [452, 0]
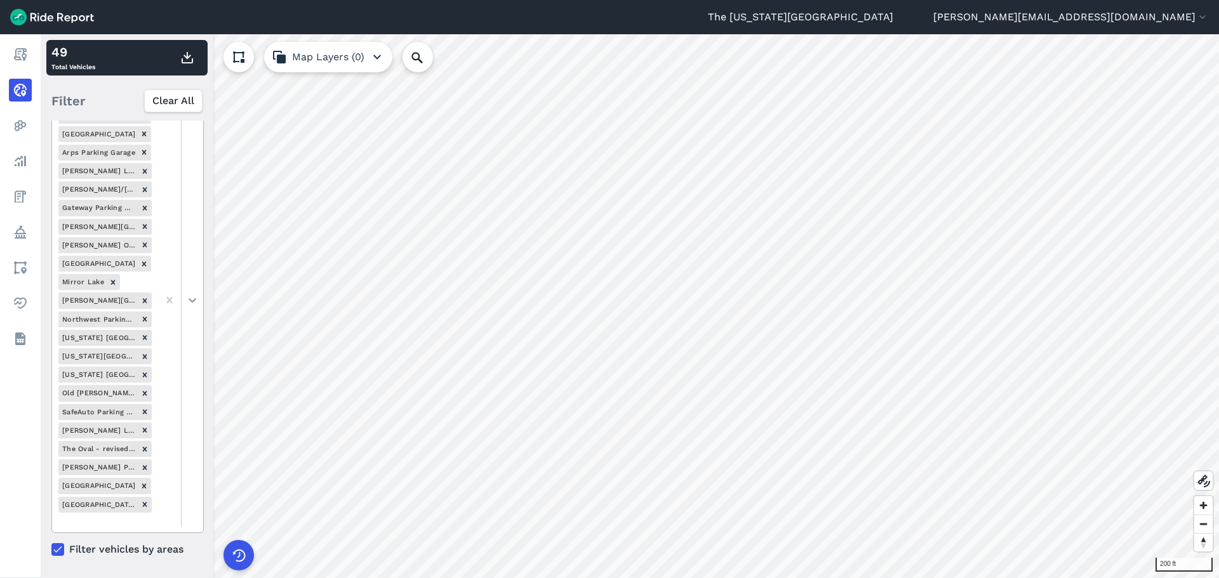
click at [190, 301] on icon at bounding box center [193, 300] width 8 height 4
click at [105, 98] on div "Filter Clear All" at bounding box center [126, 100] width 161 height 39
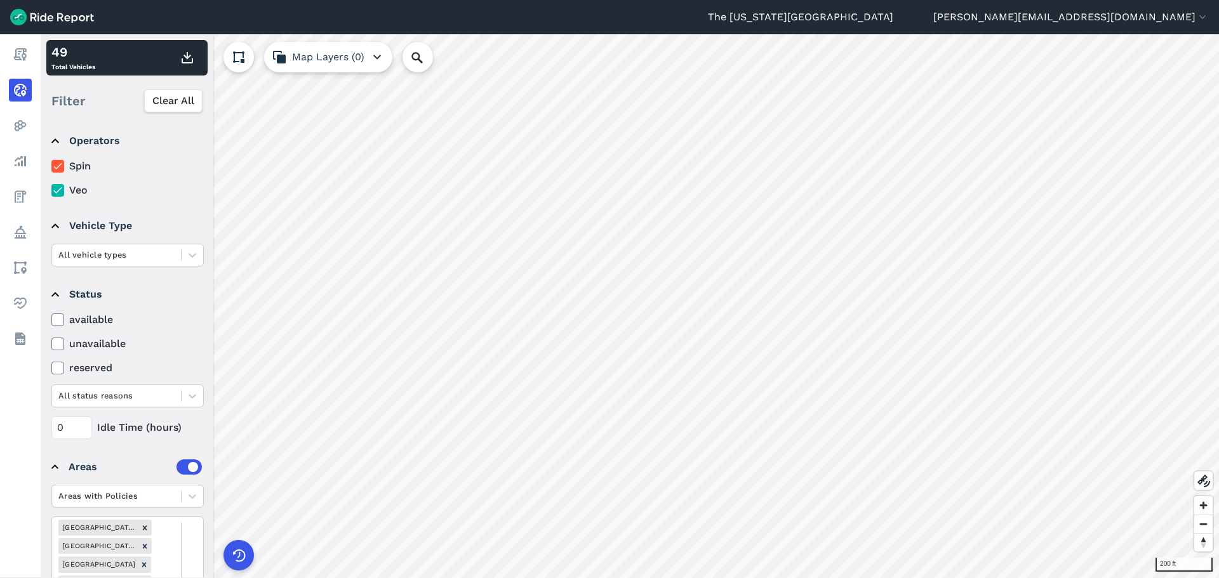
scroll to position [0, 0]
click at [153, 335] on div "available unavailable reserved All status reasons" at bounding box center [127, 362] width 152 height 95
click at [1016, 484] on use at bounding box center [1204, 481] width 13 height 13
click at [1016, 484] on icon at bounding box center [1203, 481] width 15 height 15
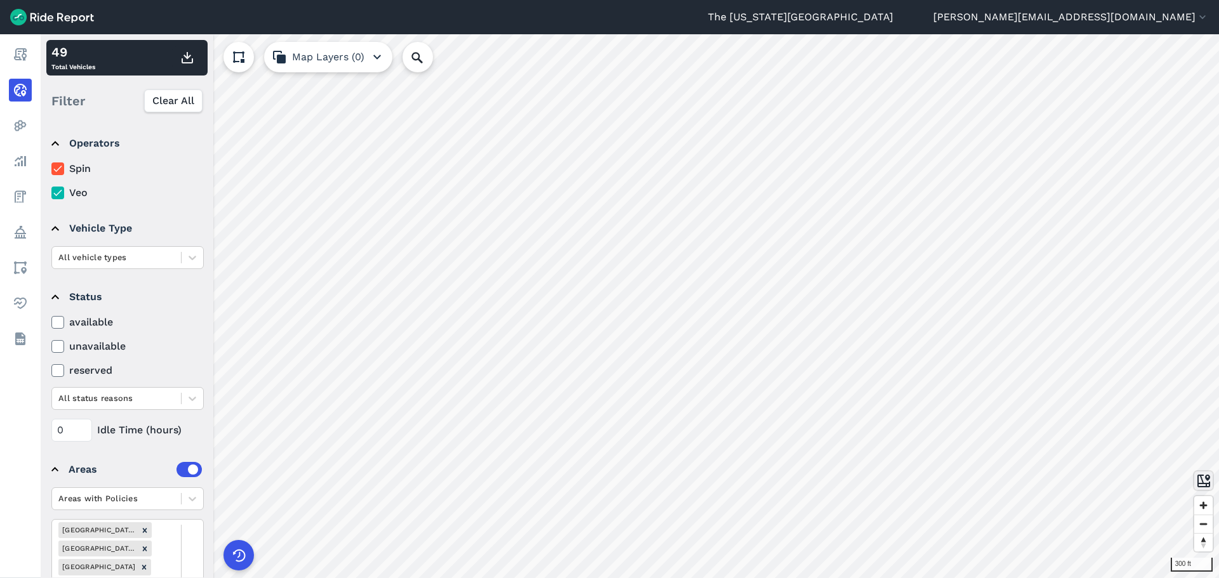
click at [1016, 479] on use at bounding box center [1204, 481] width 13 height 13
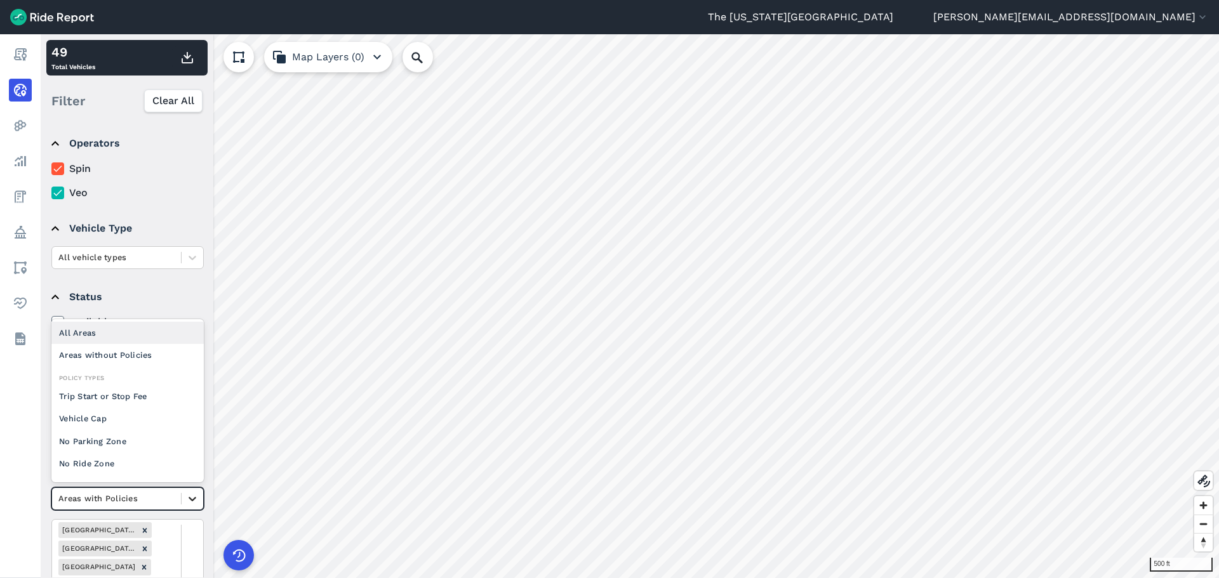
click at [193, 504] on icon at bounding box center [192, 499] width 13 height 13
click at [130, 326] on div "All Areas" at bounding box center [127, 333] width 152 height 22
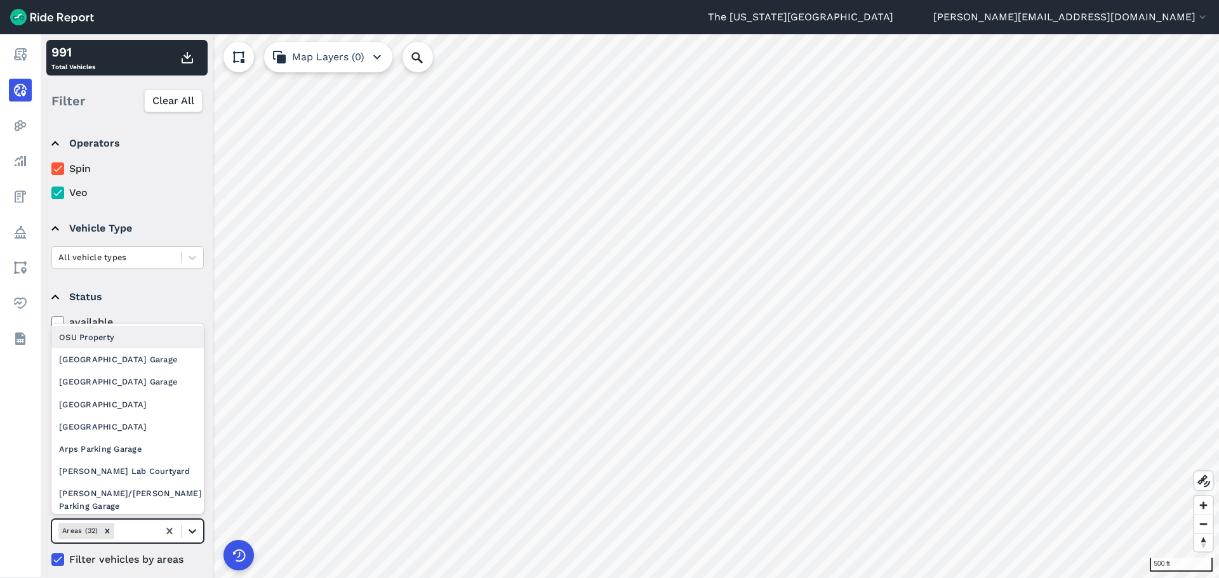
click at [190, 508] on icon at bounding box center [193, 532] width 8 height 4
click at [120, 337] on div "OSU Property" at bounding box center [127, 337] width 152 height 22
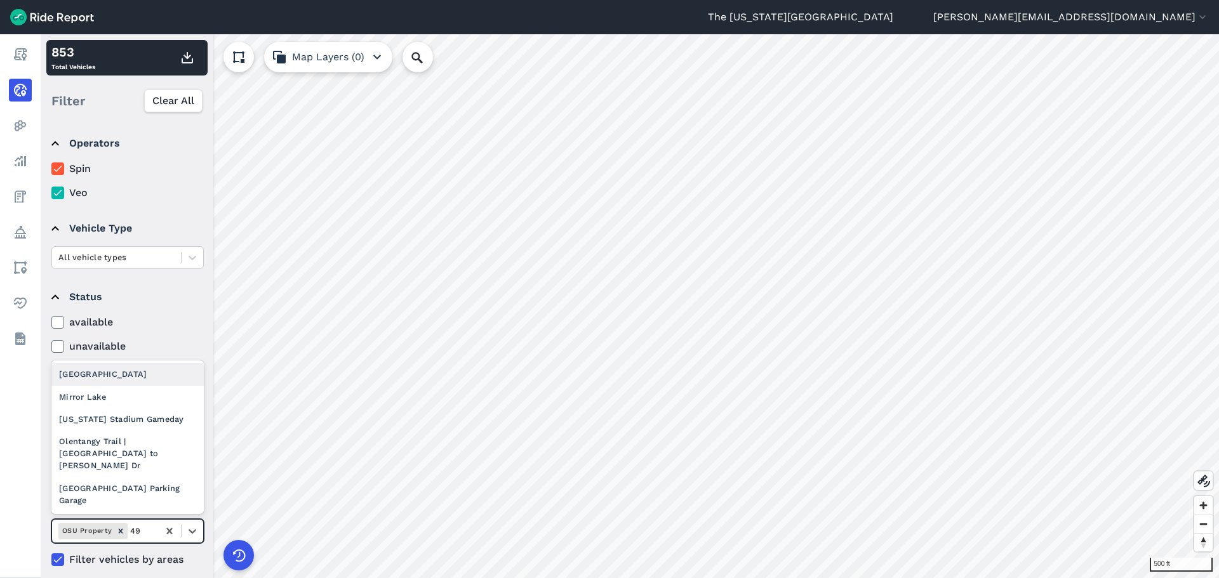
type input "4"
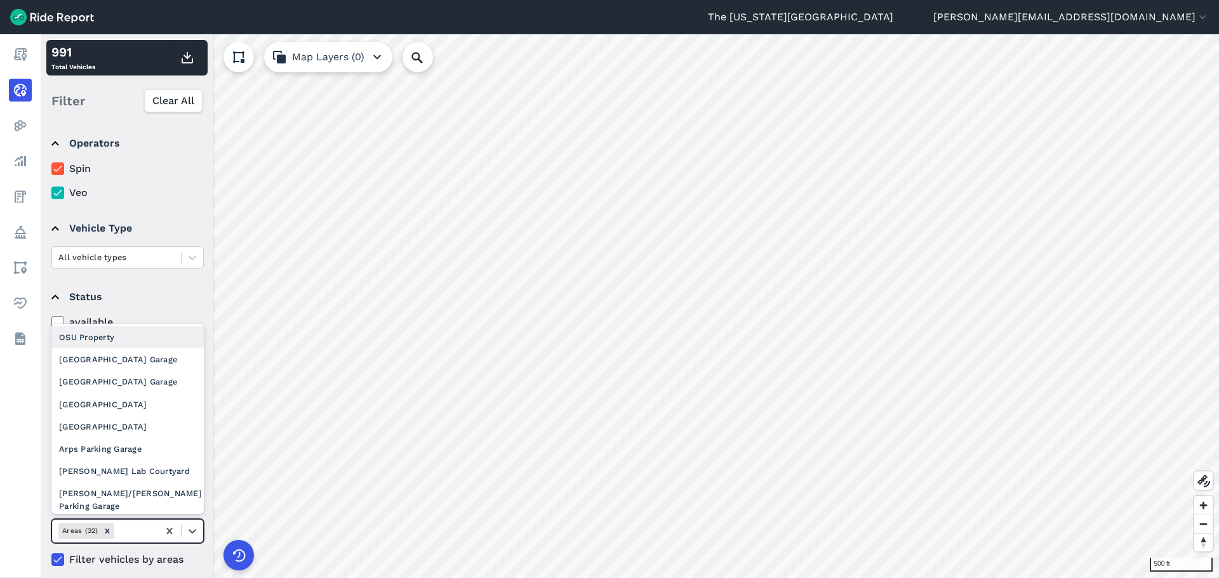
click at [145, 343] on div "OSU Property" at bounding box center [127, 337] width 152 height 22
